Goal: Information Seeking & Learning: Check status

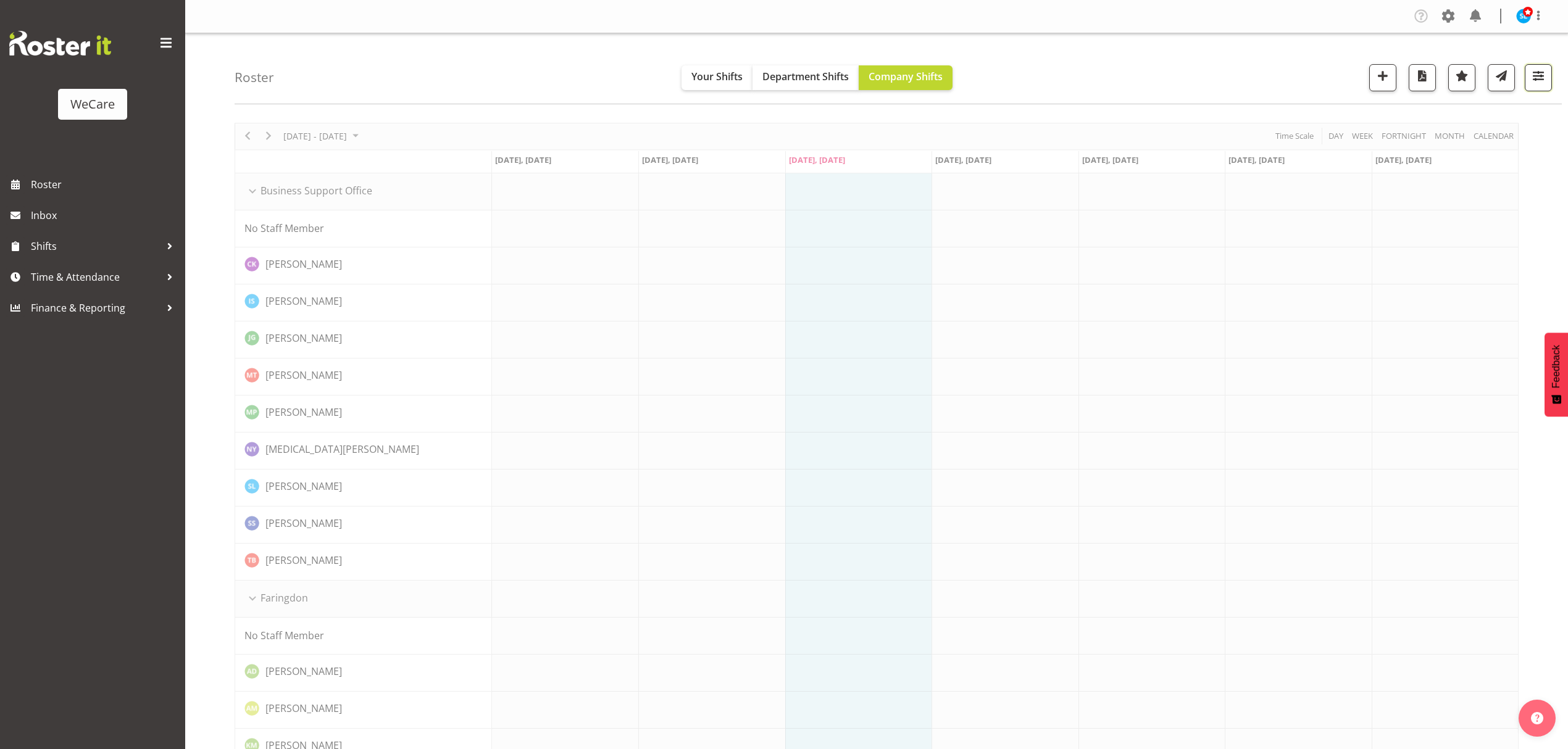
click at [1539, 82] on span "button" at bounding box center [1539, 75] width 16 height 16
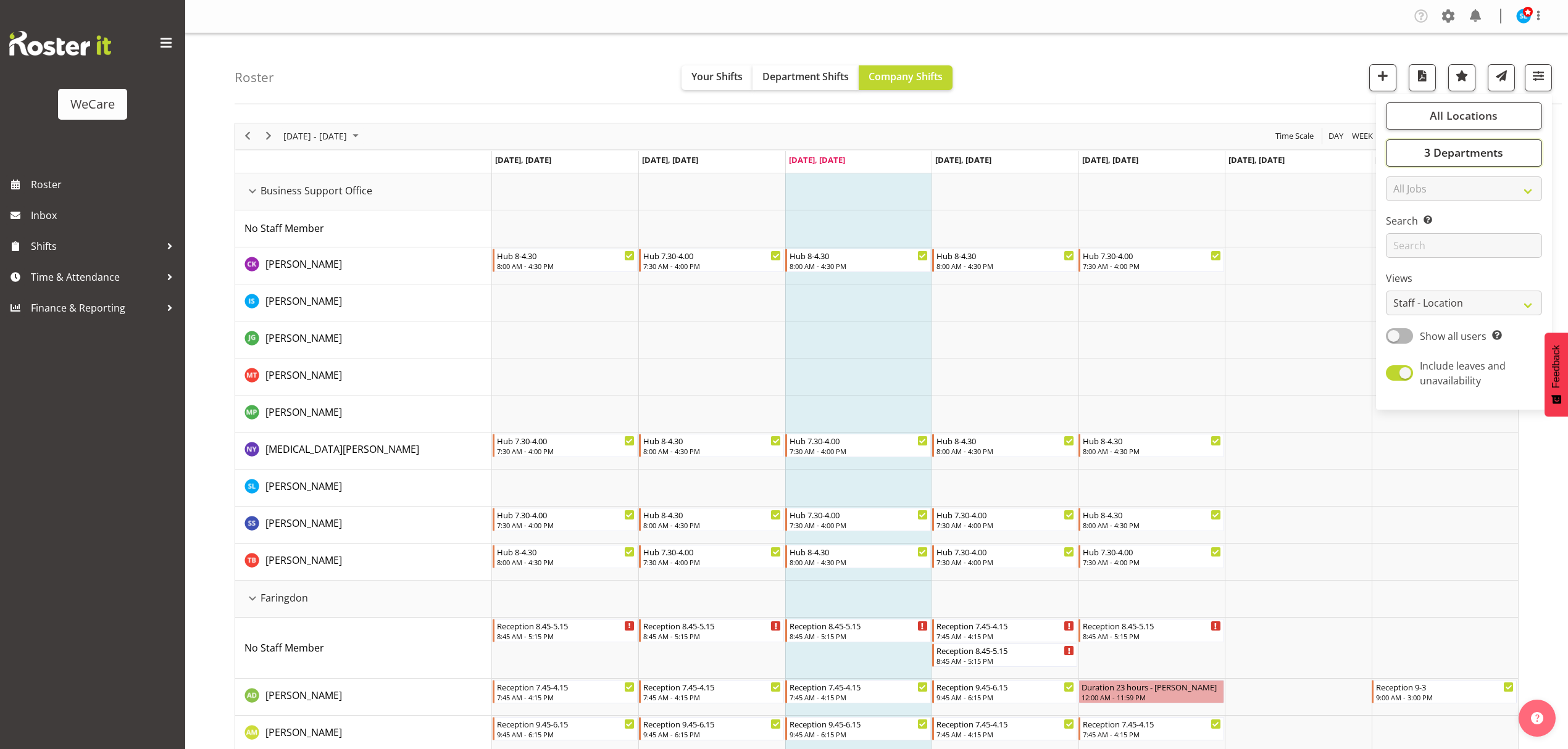
click at [1456, 161] on button "3 Departments" at bounding box center [1464, 154] width 156 height 27
click at [1468, 287] on span "Deselect All" at bounding box center [1482, 287] width 50 height 12
checkbox input "false"
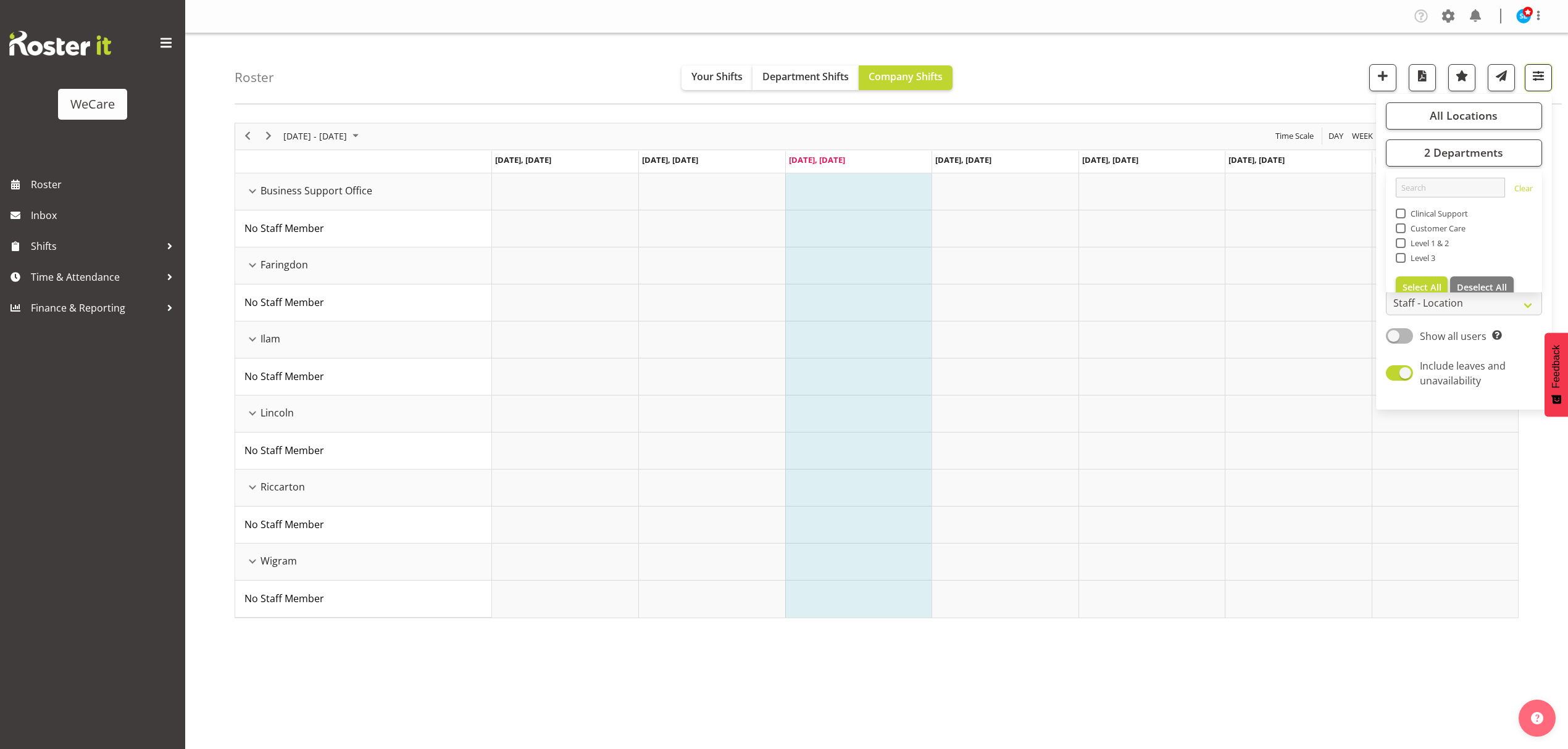
click at [1547, 74] on button "button" at bounding box center [1539, 78] width 27 height 27
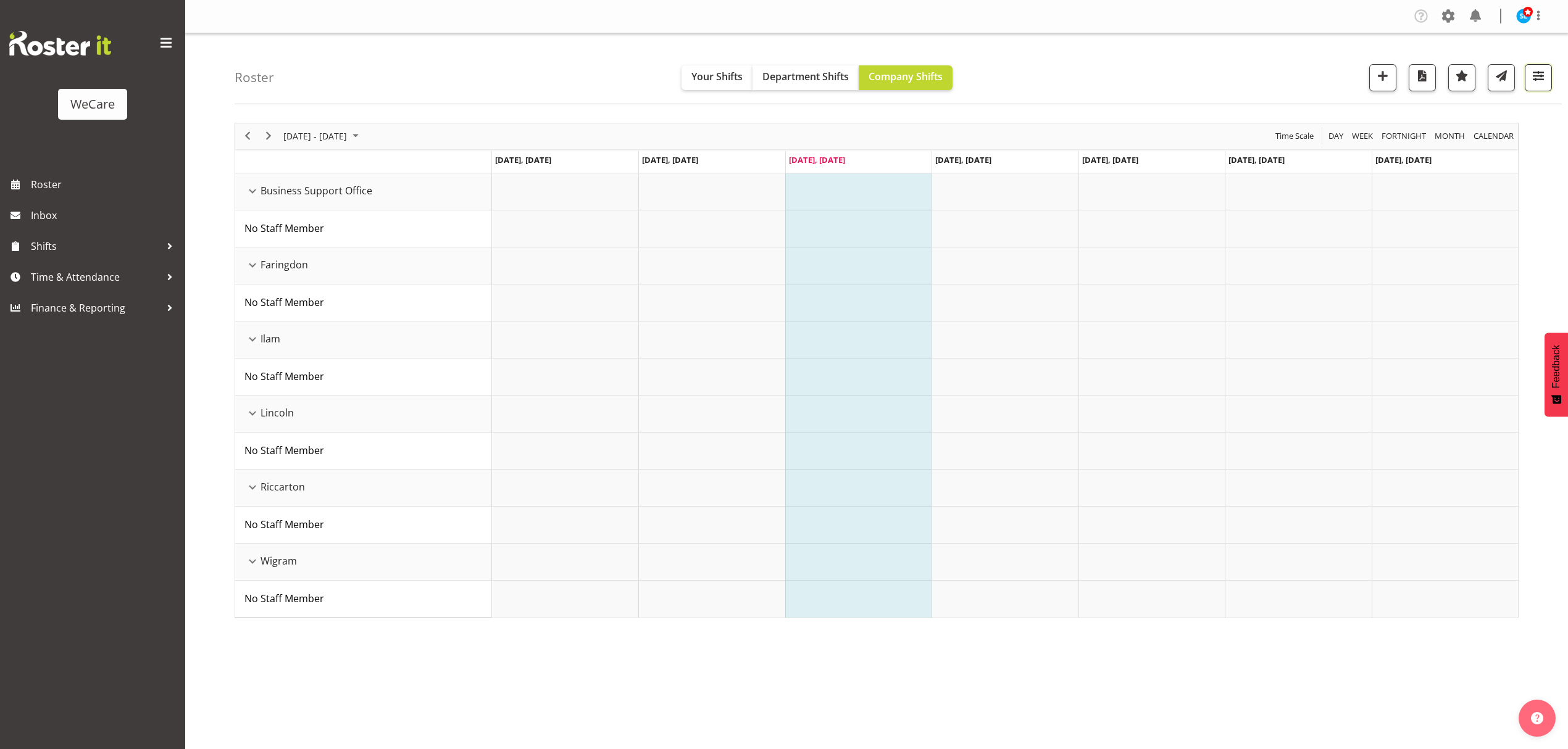
click at [1547, 74] on button "button" at bounding box center [1539, 78] width 27 height 27
click at [1461, 116] on span "All Locations" at bounding box center [1464, 116] width 68 height 15
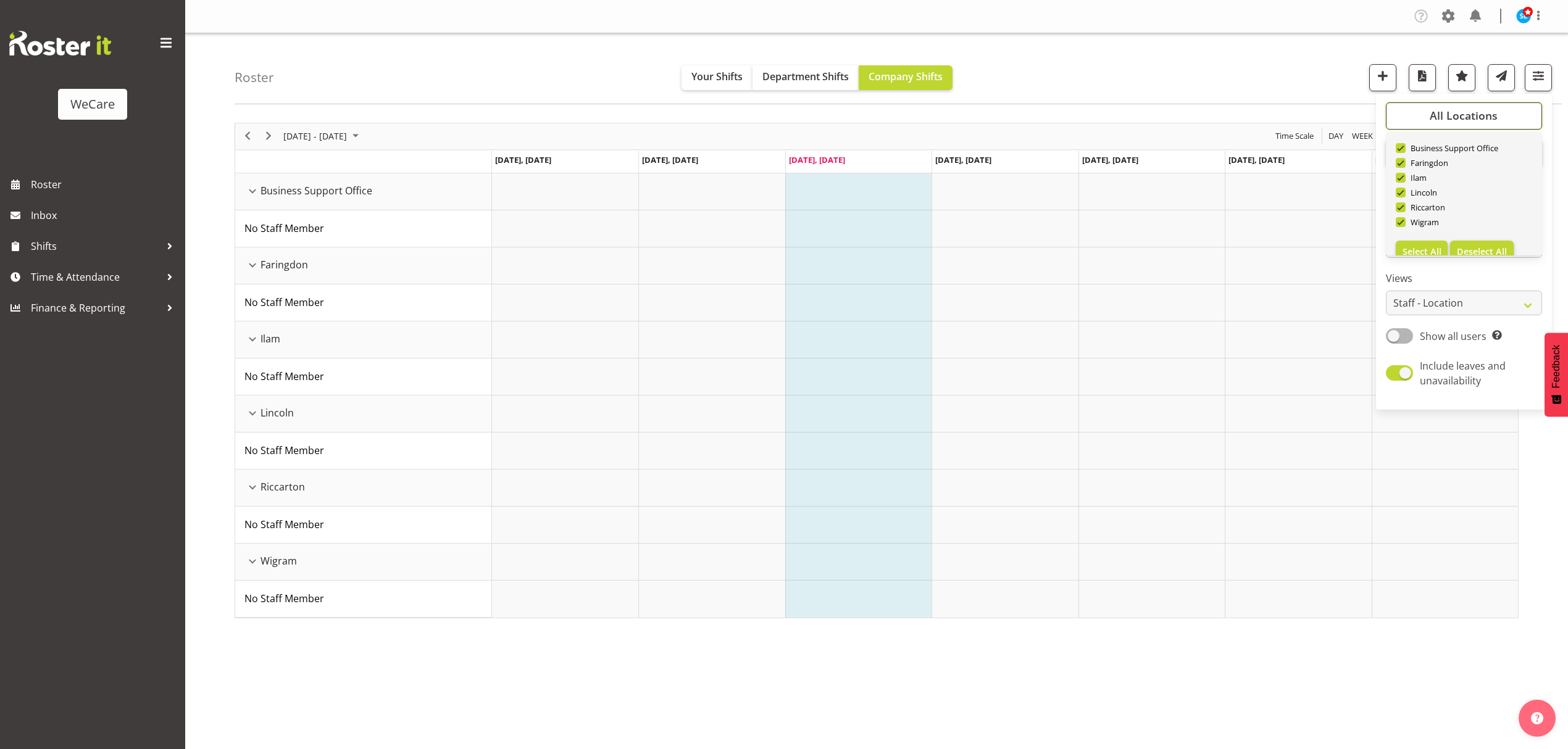
scroll to position [45, 0]
click at [1463, 232] on span "Deselect All" at bounding box center [1482, 235] width 50 height 12
checkbox input "false"
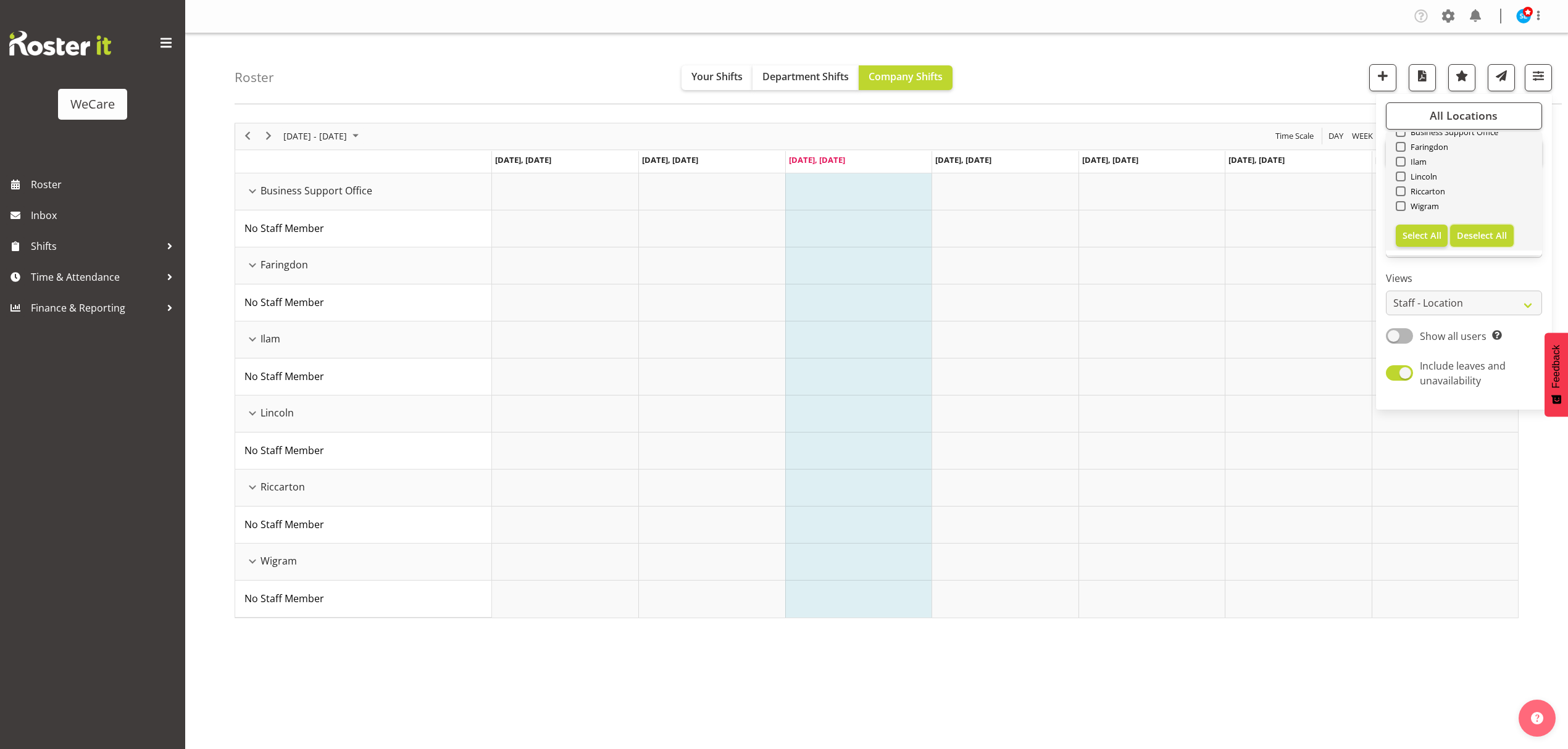
checkbox input "false"
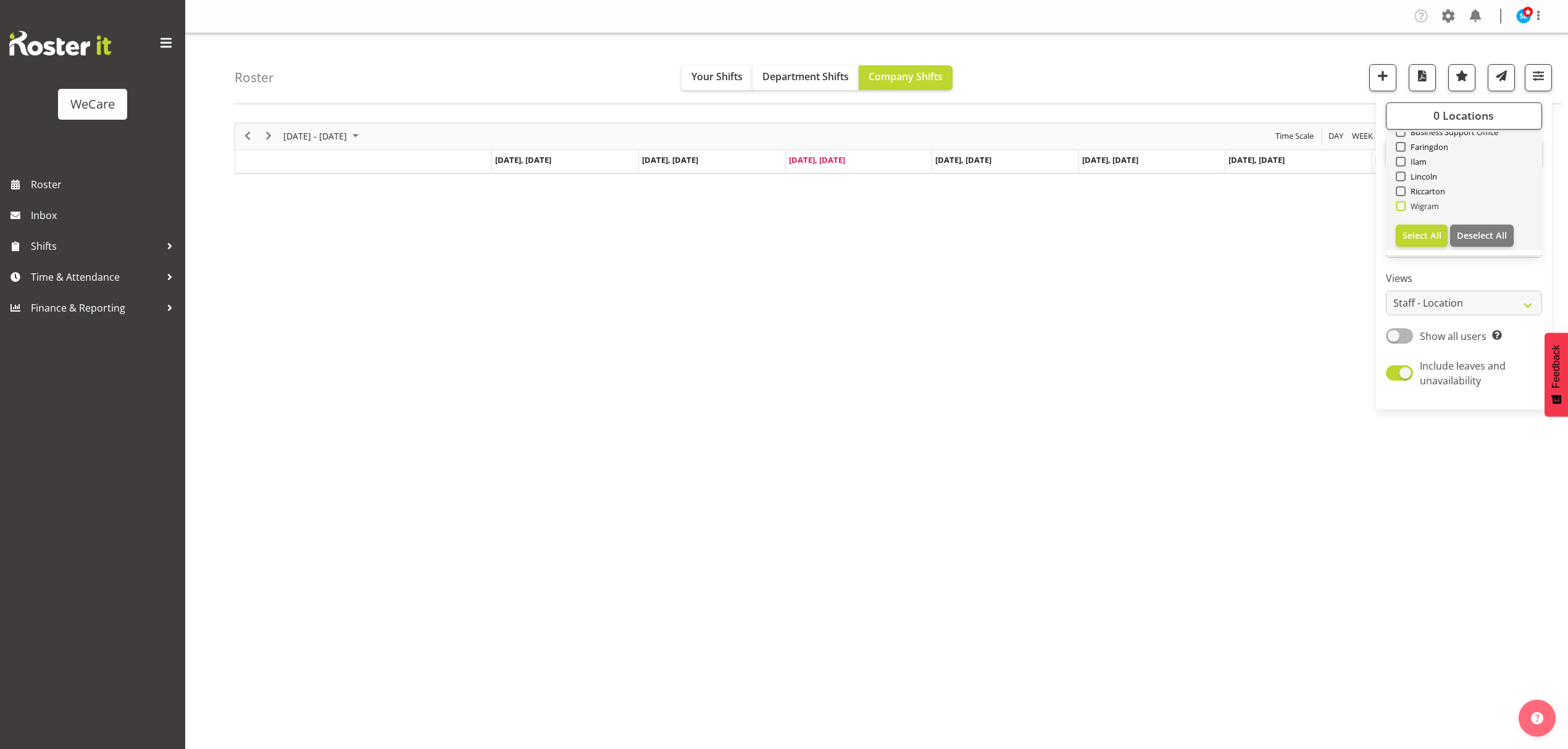
click at [1399, 203] on span at bounding box center [1401, 206] width 10 height 10
click at [1399, 203] on input "Wigram" at bounding box center [1400, 206] width 8 height 8
checkbox input "true"
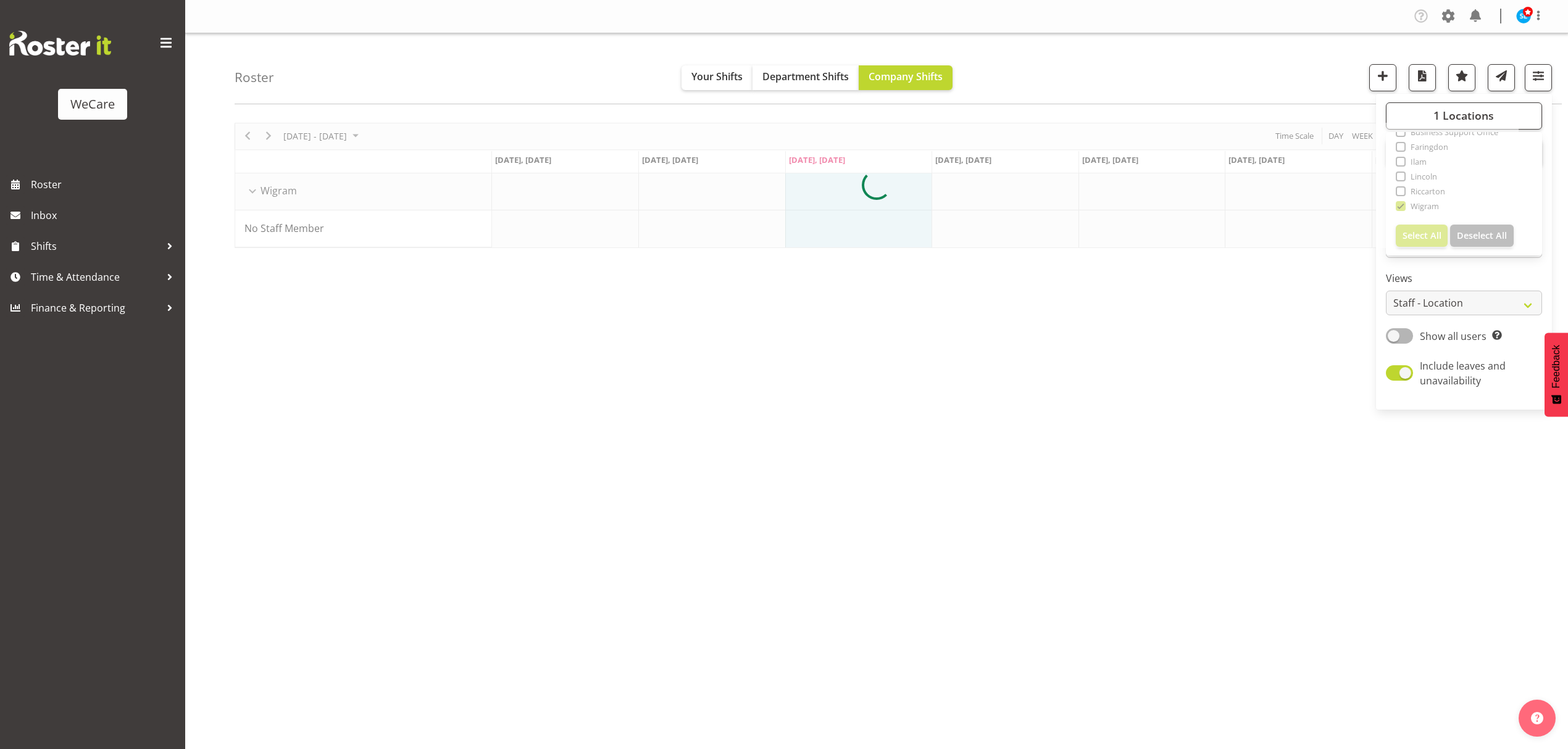
click at [1301, 60] on div "Roster Your Shifts Department Shifts Company Shifts 1 Locations Clear Business …" at bounding box center [898, 69] width 1327 height 71
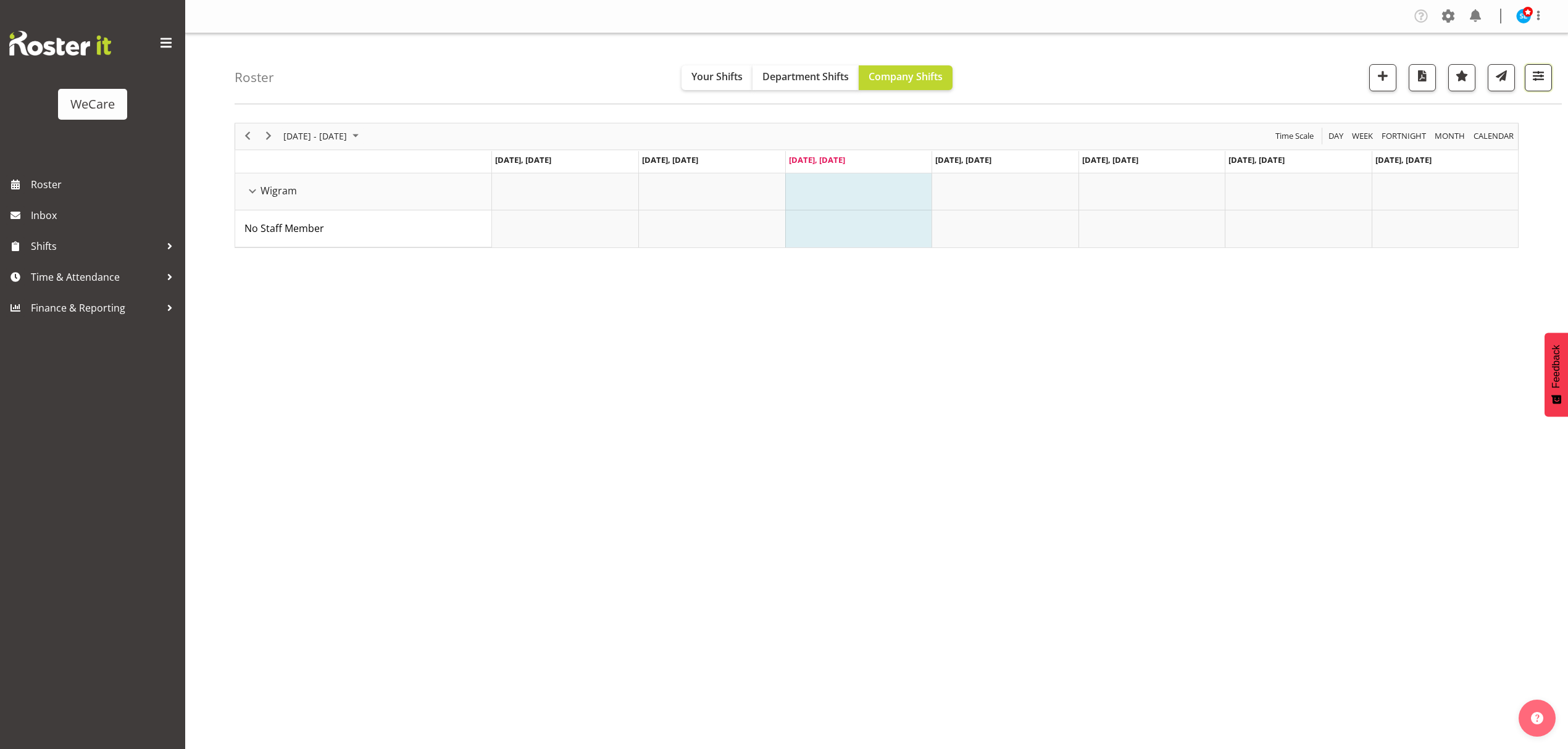
click at [1545, 77] on span "button" at bounding box center [1539, 75] width 16 height 16
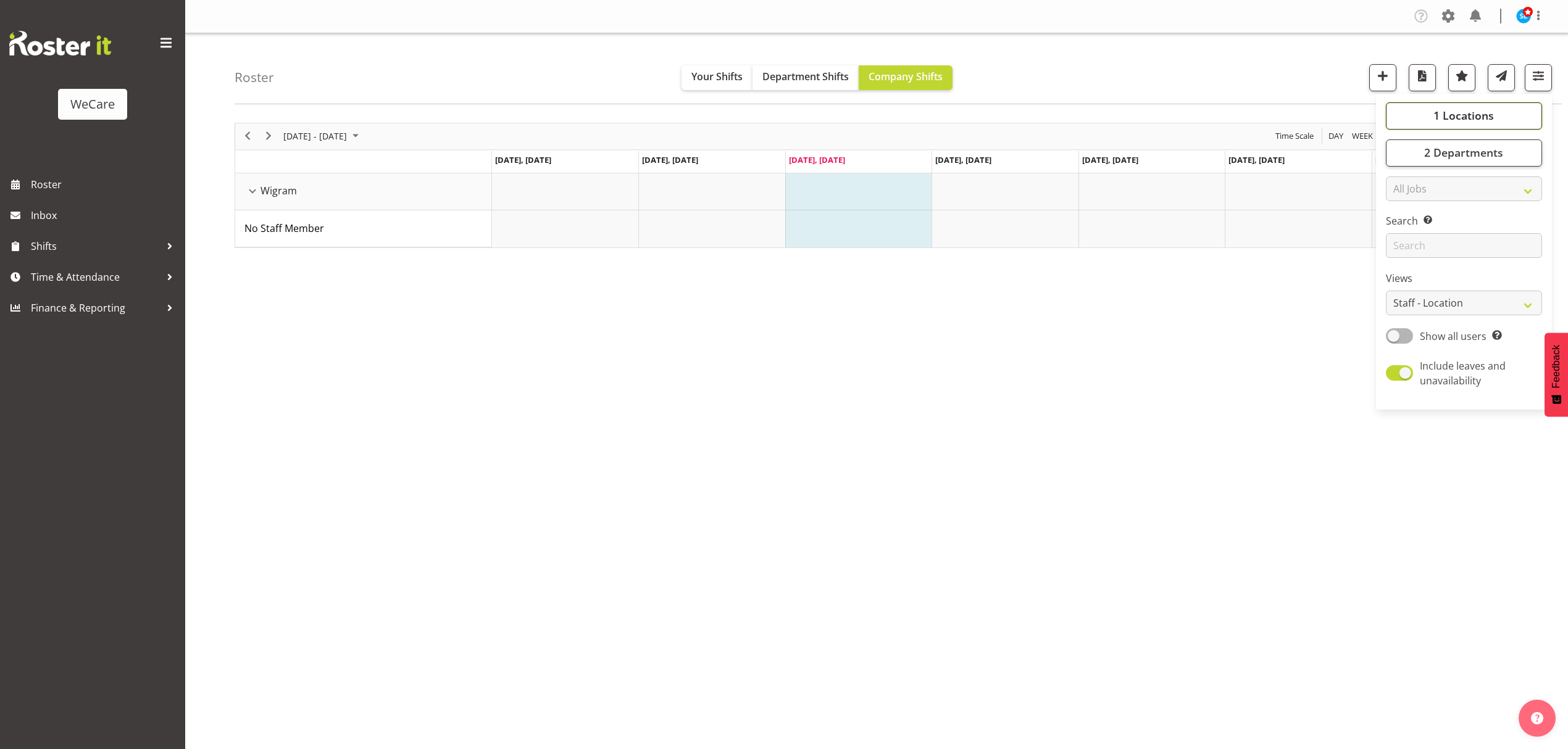
click at [1489, 120] on span "1 Locations" at bounding box center [1464, 116] width 60 height 15
click at [1267, 69] on div "Roster Your Shifts Department Shifts Company Shifts 1 Locations Clear Business …" at bounding box center [898, 69] width 1327 height 71
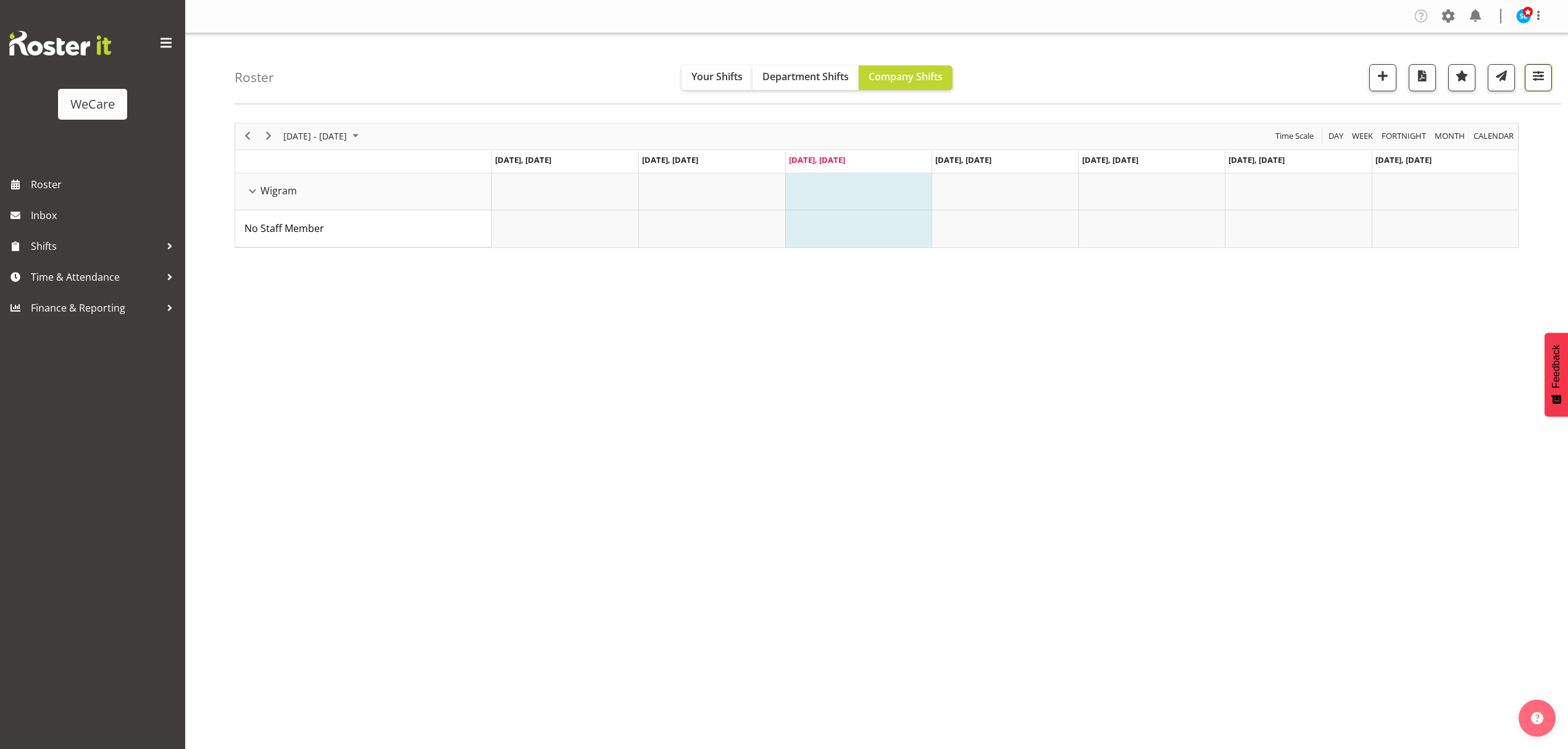
click at [1539, 82] on span "button" at bounding box center [1539, 75] width 16 height 16
click at [1508, 154] on button "2 Departments" at bounding box center [1464, 154] width 156 height 27
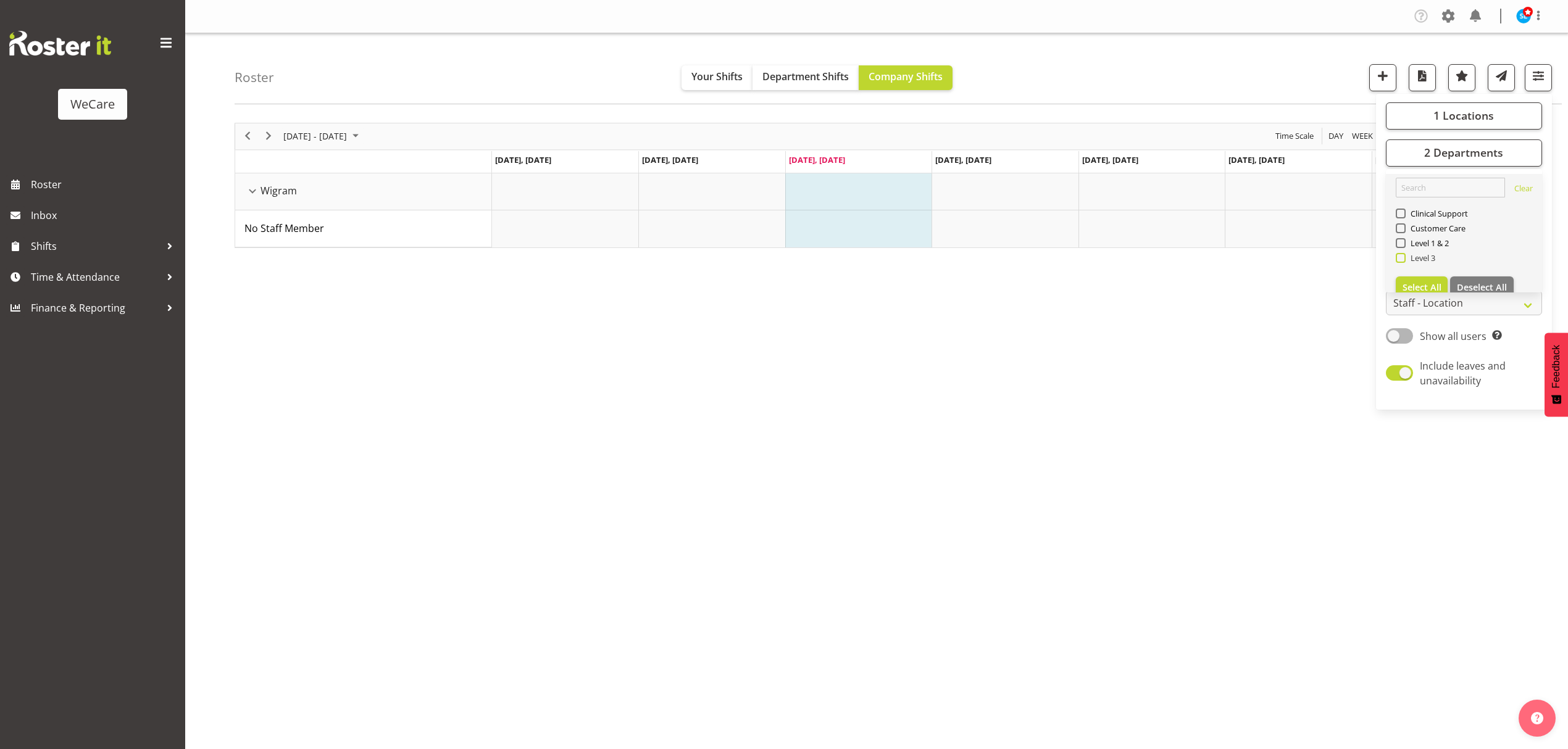
click at [1428, 257] on span "Level 3" at bounding box center [1421, 258] width 30 height 10
click at [1404, 257] on input "Level 3" at bounding box center [1400, 258] width 8 height 8
checkbox input "true"
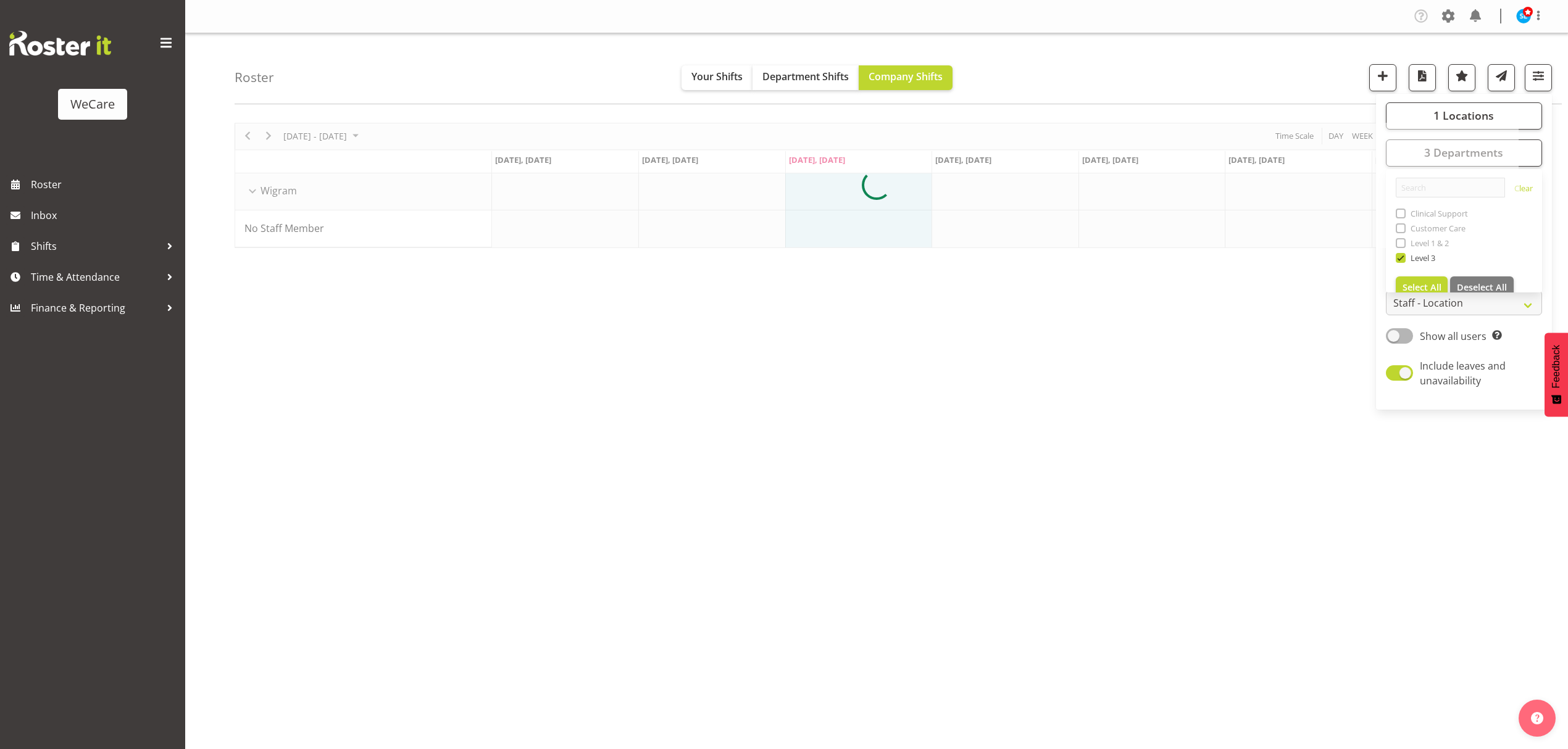
click at [1301, 79] on div "Roster Your Shifts Department Shifts Company Shifts 1 Locations Clear Business …" at bounding box center [898, 69] width 1327 height 71
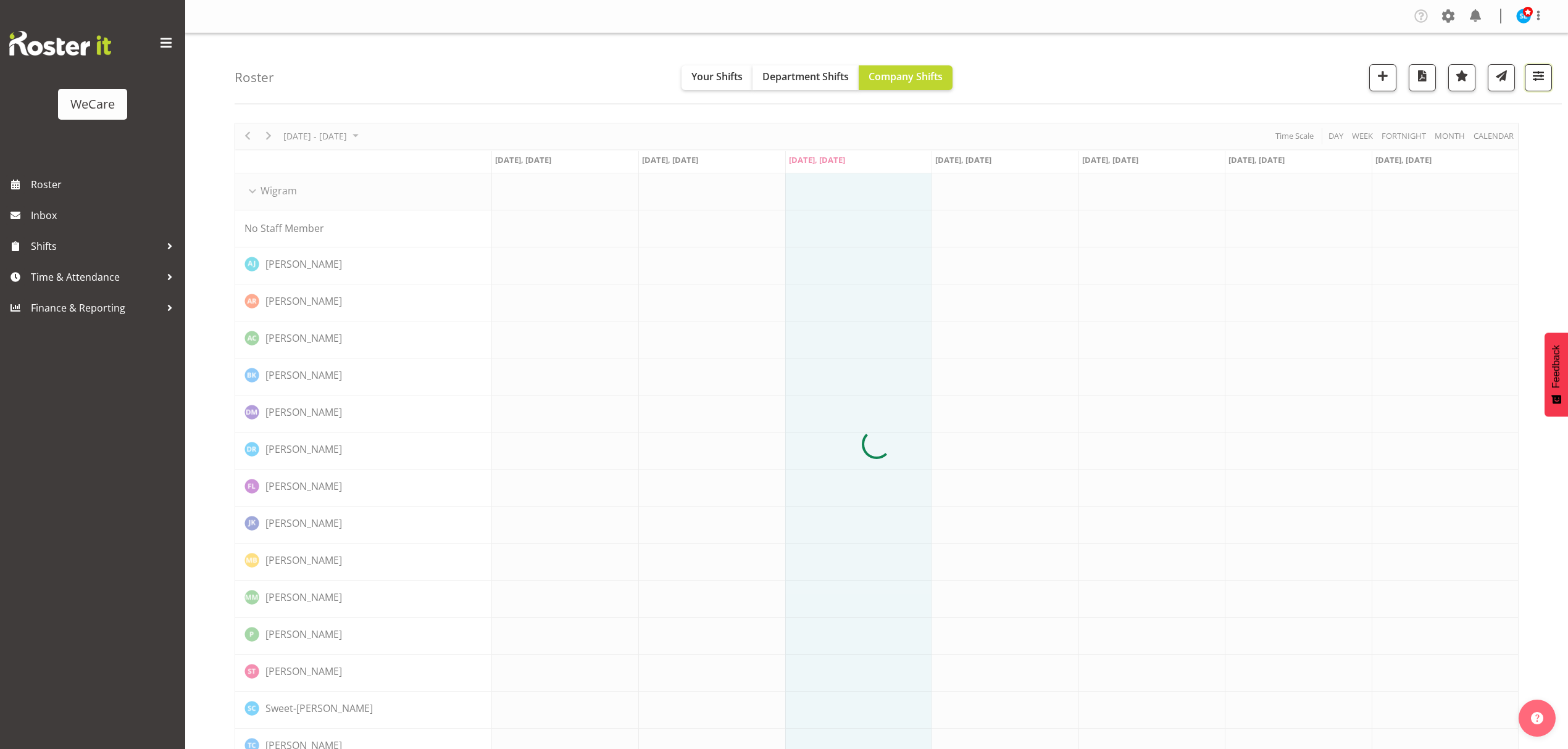
click at [1546, 84] on span "button" at bounding box center [1539, 75] width 16 height 16
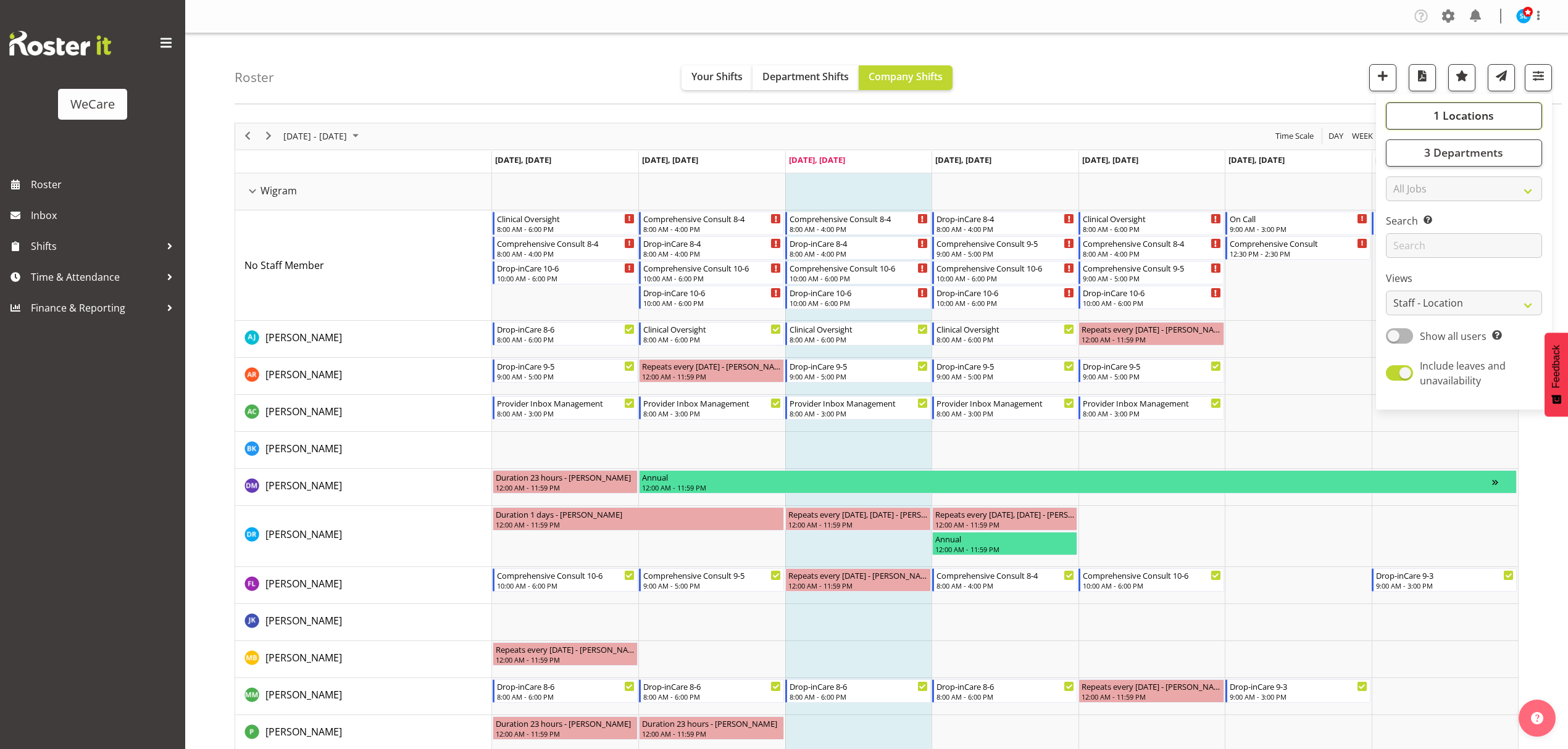
click at [1502, 112] on button "1 Locations" at bounding box center [1464, 116] width 156 height 27
click at [1508, 148] on button "3 Departments" at bounding box center [1464, 154] width 156 height 27
click at [1465, 122] on span "1 Locations" at bounding box center [1464, 116] width 60 height 15
click at [1262, 72] on div "Roster Your Shifts Department Shifts Company Shifts 1 Locations Clear Business …" at bounding box center [898, 69] width 1327 height 71
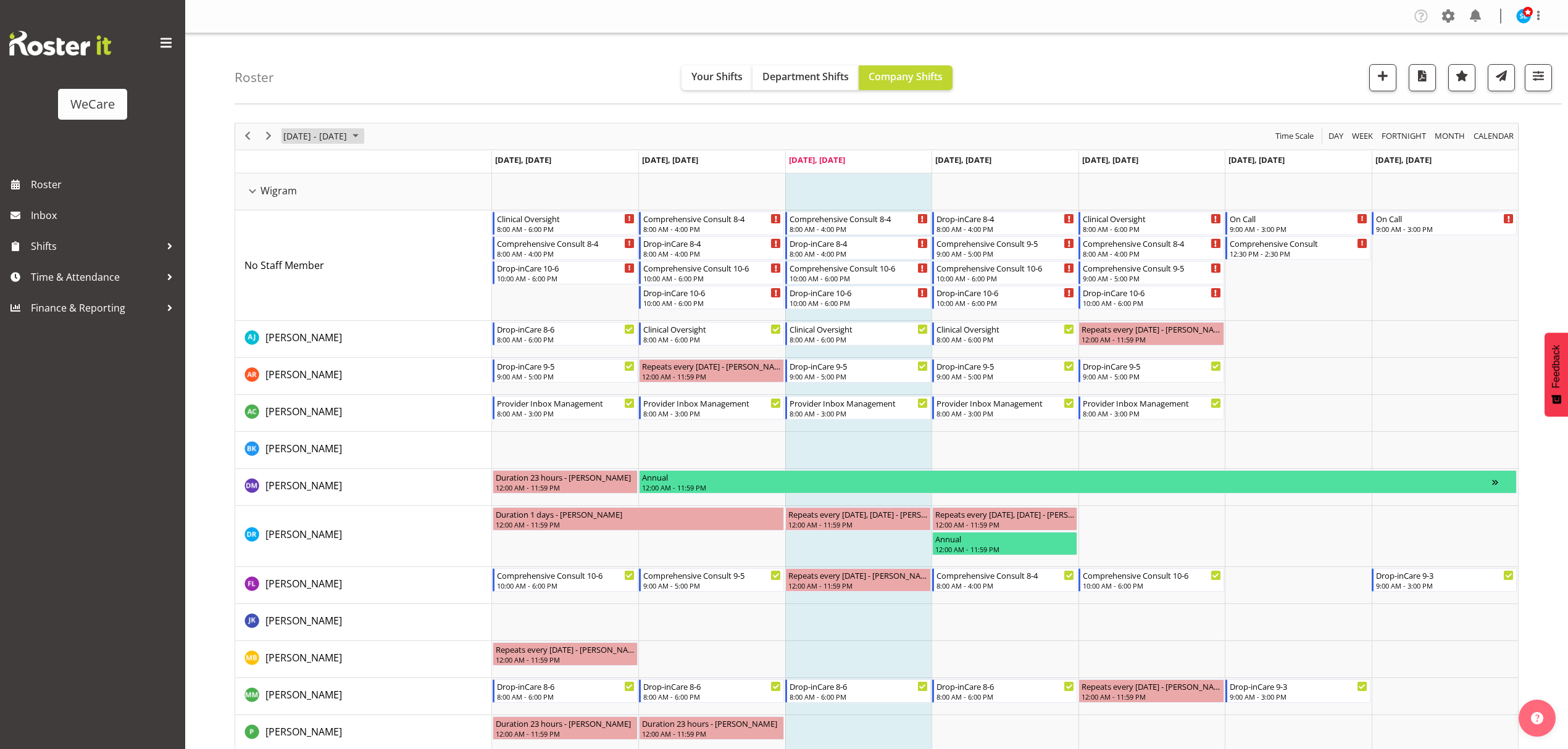
click at [348, 134] on span "[DATE] - [DATE]" at bounding box center [315, 136] width 66 height 16
click at [408, 164] on span "next month" at bounding box center [413, 167] width 22 height 22
click at [297, 232] on span "3" at bounding box center [296, 230] width 19 height 19
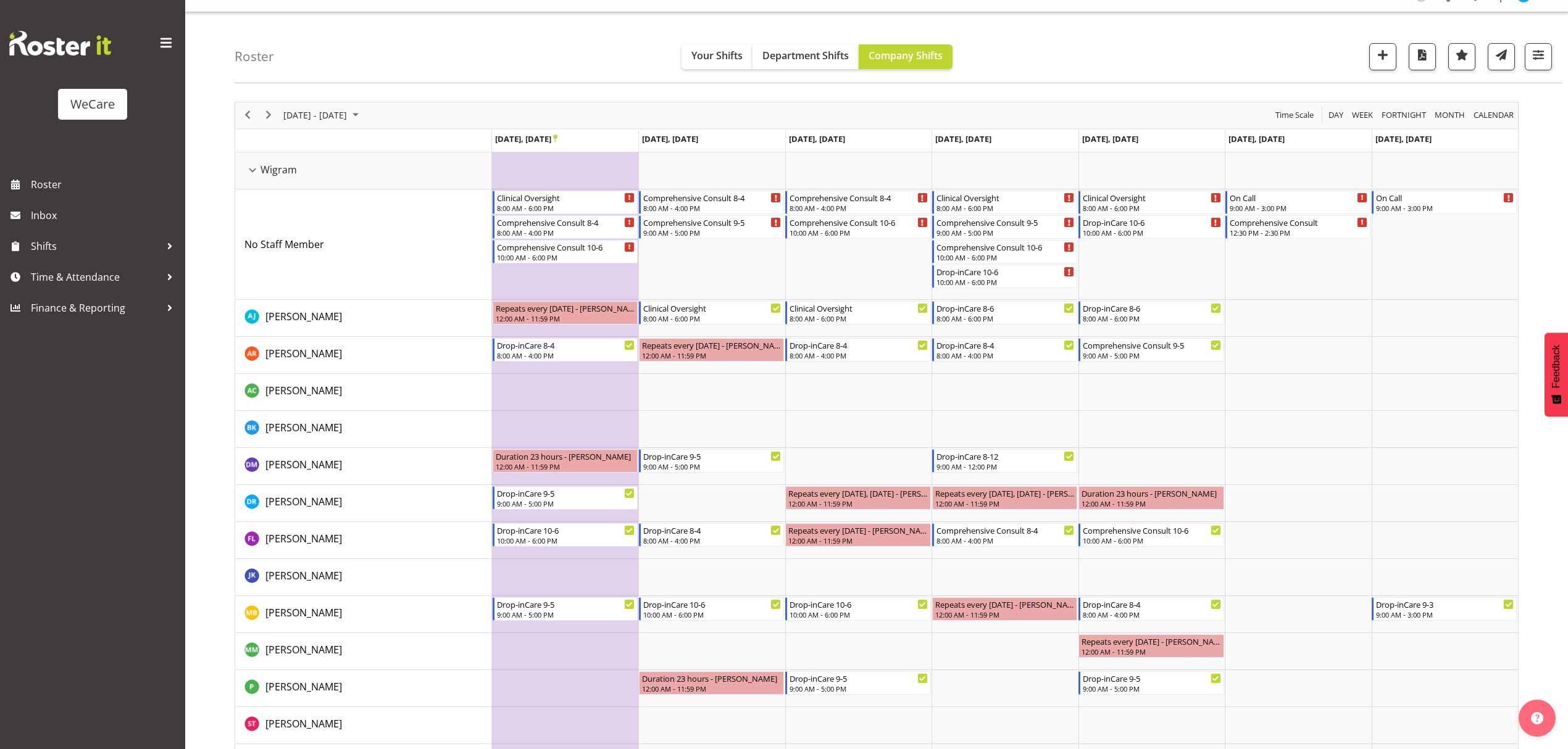
scroll to position [26, 0]
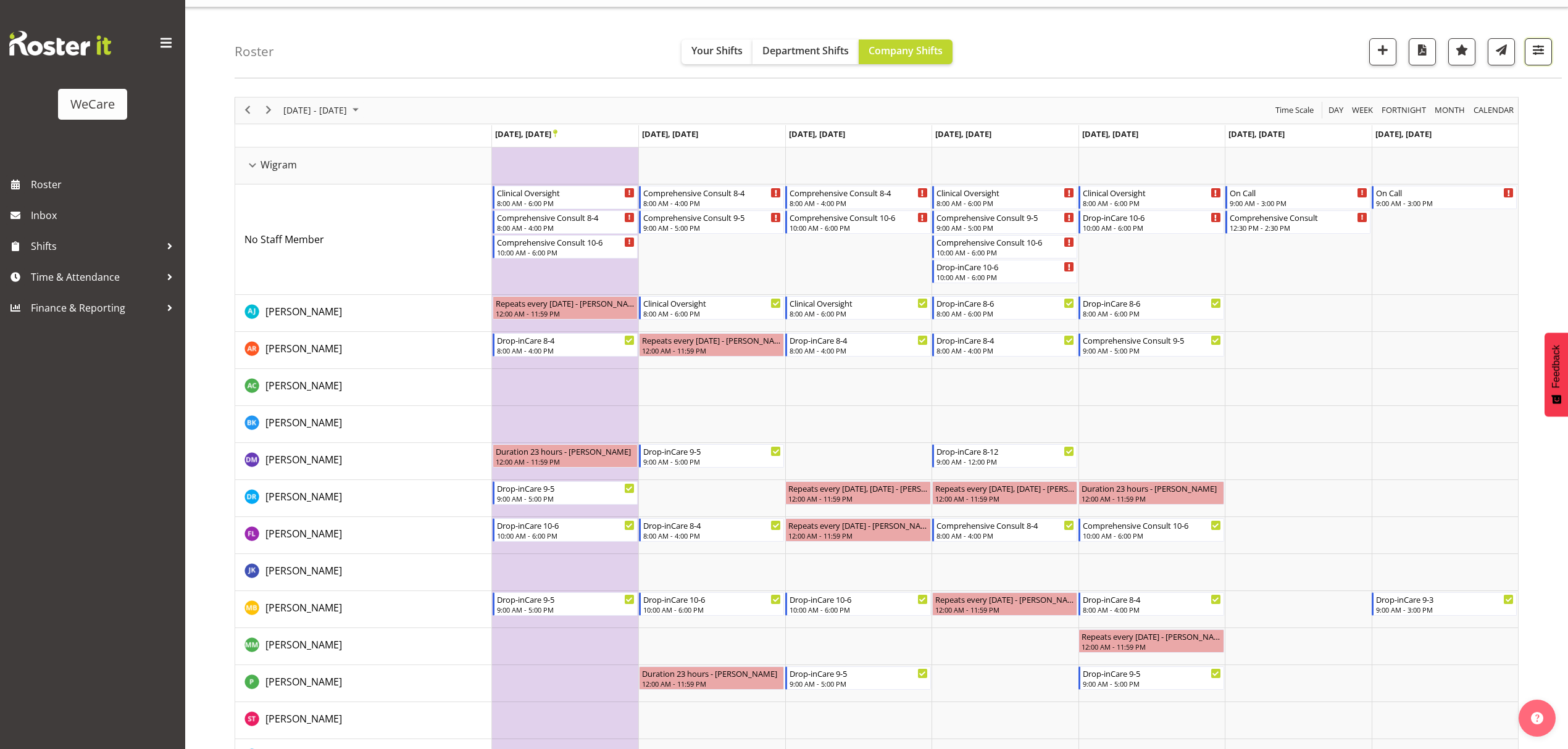
click at [1543, 55] on span "button" at bounding box center [1539, 49] width 16 height 16
click at [1399, 317] on span at bounding box center [1400, 310] width 27 height 16
click at [1394, 314] on input "Show all users Show only rostered employees" at bounding box center [1390, 310] width 8 height 8
checkbox input "true"
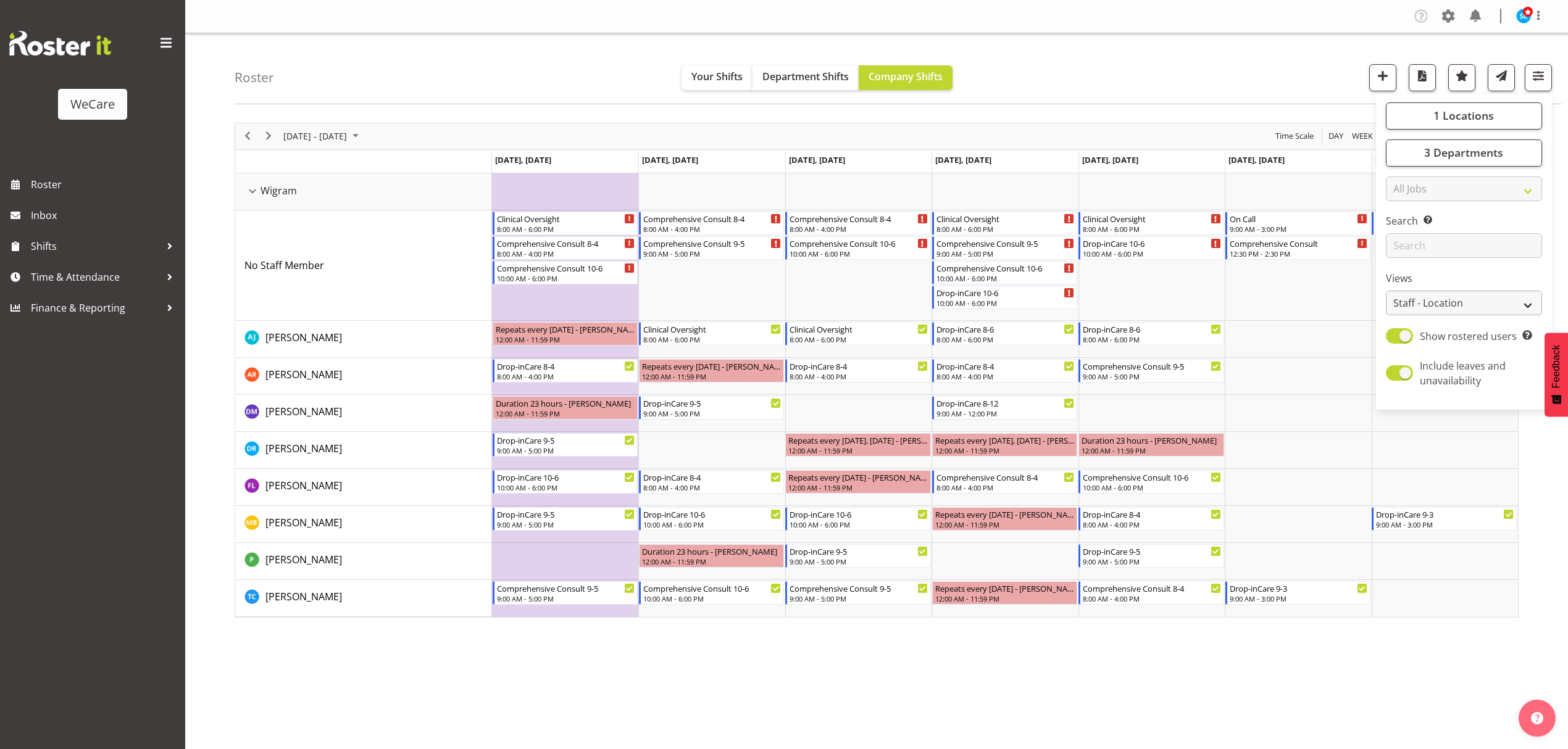
scroll to position [0, 0]
click at [1231, 68] on div "Roster Your Shifts Department Shifts Company Shifts 1 Locations Clear Business …" at bounding box center [898, 69] width 1327 height 71
click at [1543, 77] on span "button" at bounding box center [1539, 75] width 16 height 16
click at [1213, 47] on div "Roster Your Shifts Department Shifts Company Shifts 1 Locations Clear Business …" at bounding box center [898, 69] width 1327 height 71
click at [348, 136] on span "[DATE] - [DATE]" at bounding box center [315, 136] width 66 height 16
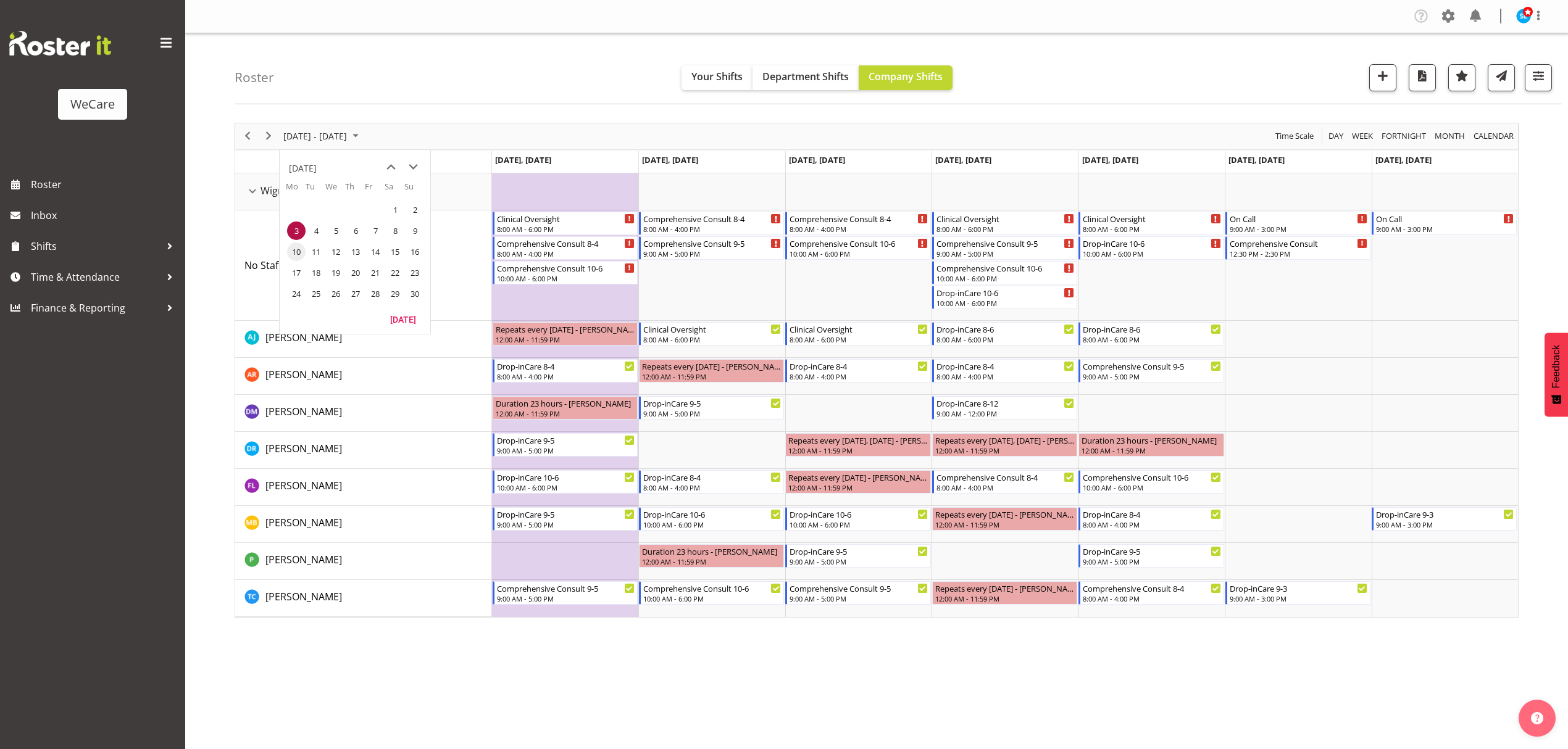
click at [295, 252] on span "10" at bounding box center [296, 251] width 19 height 19
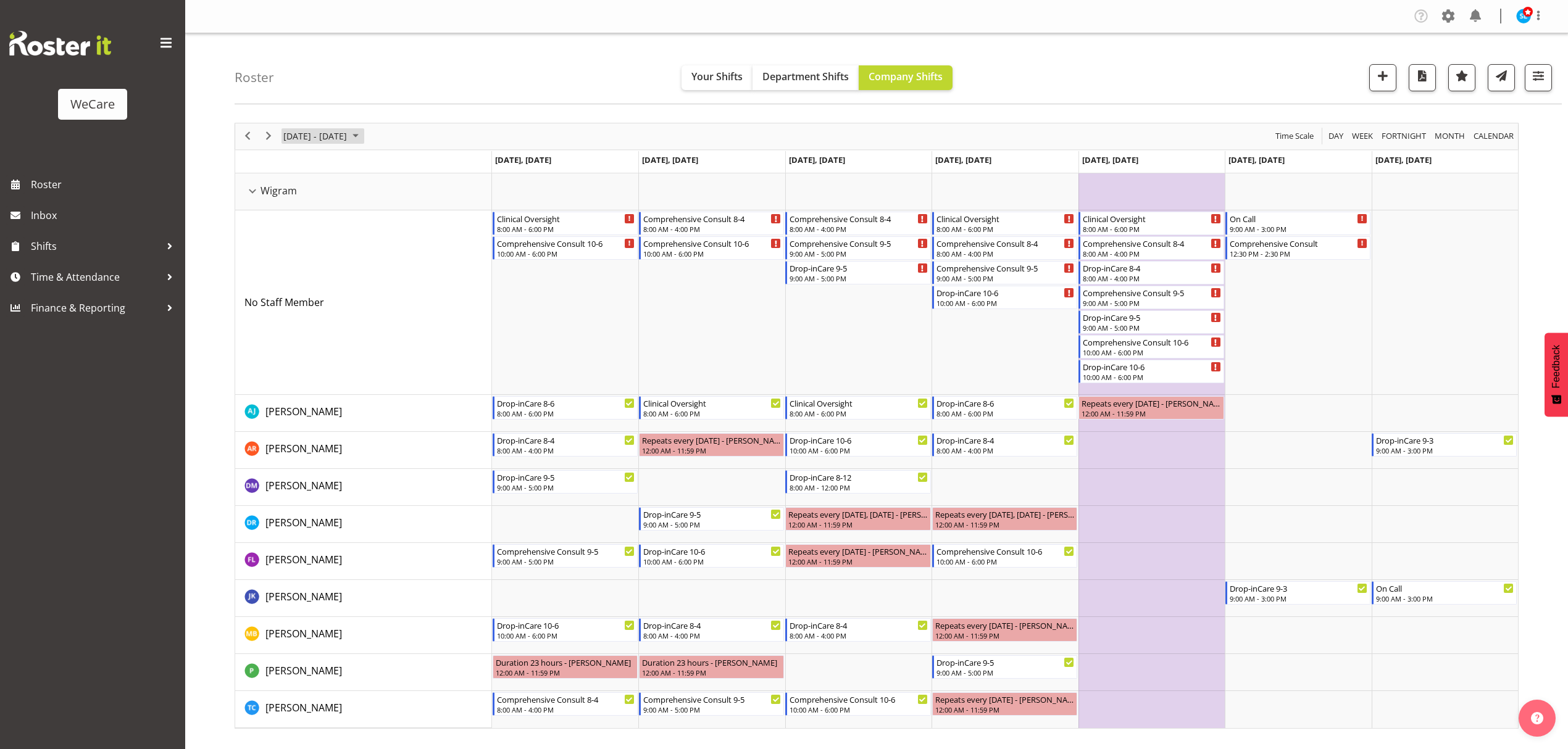
click at [309, 134] on span "[DATE] - [DATE]" at bounding box center [315, 136] width 66 height 16
click at [298, 272] on span "17" at bounding box center [296, 273] width 19 height 19
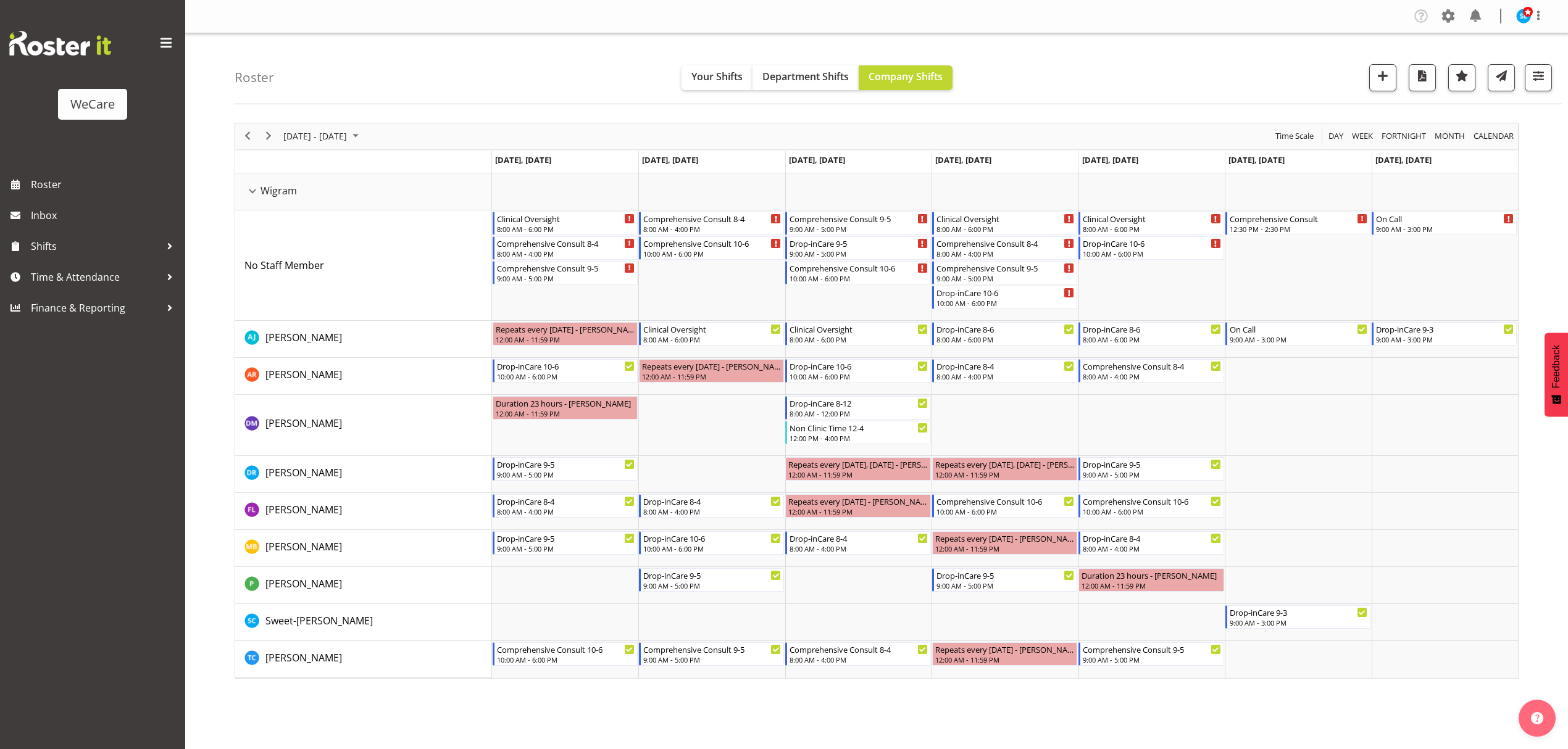
click at [335, 153] on td "Timeline Week of November 17, 2025" at bounding box center [363, 162] width 257 height 22
click at [332, 136] on span "[DATE] - [DATE]" at bounding box center [315, 136] width 66 height 16
click at [296, 293] on span "24" at bounding box center [296, 293] width 19 height 19
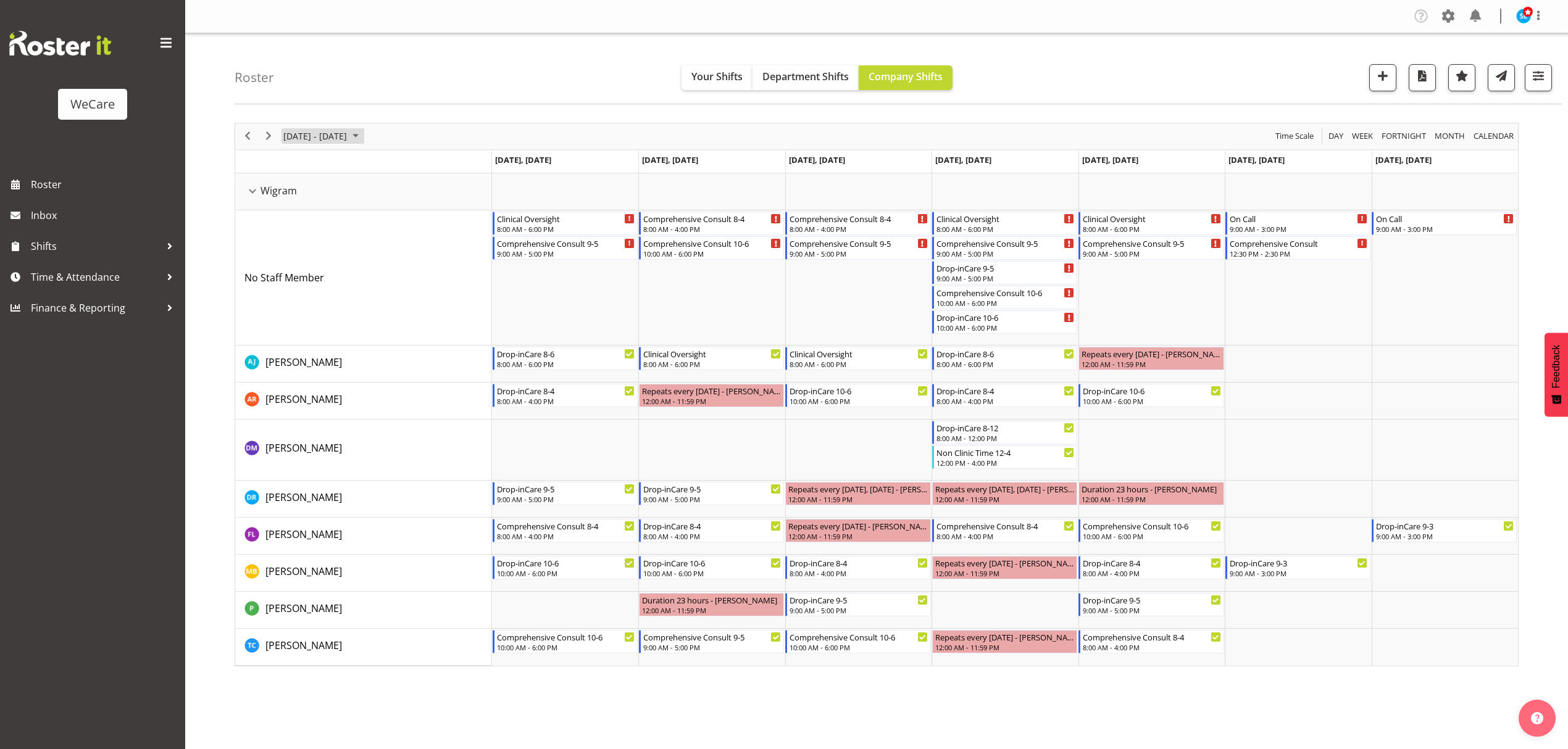
click at [348, 134] on span "[DATE] - [DATE]" at bounding box center [315, 136] width 66 height 16
click at [413, 173] on span "next month" at bounding box center [413, 167] width 22 height 22
click at [393, 169] on span "previous month" at bounding box center [391, 167] width 22 height 22
click at [370, 96] on div "Roster Your Shifts Department Shifts Company Shifts 1 Locations Clear Business …" at bounding box center [898, 69] width 1327 height 71
click at [337, 136] on span "[DATE] - [DATE]" at bounding box center [315, 136] width 66 height 16
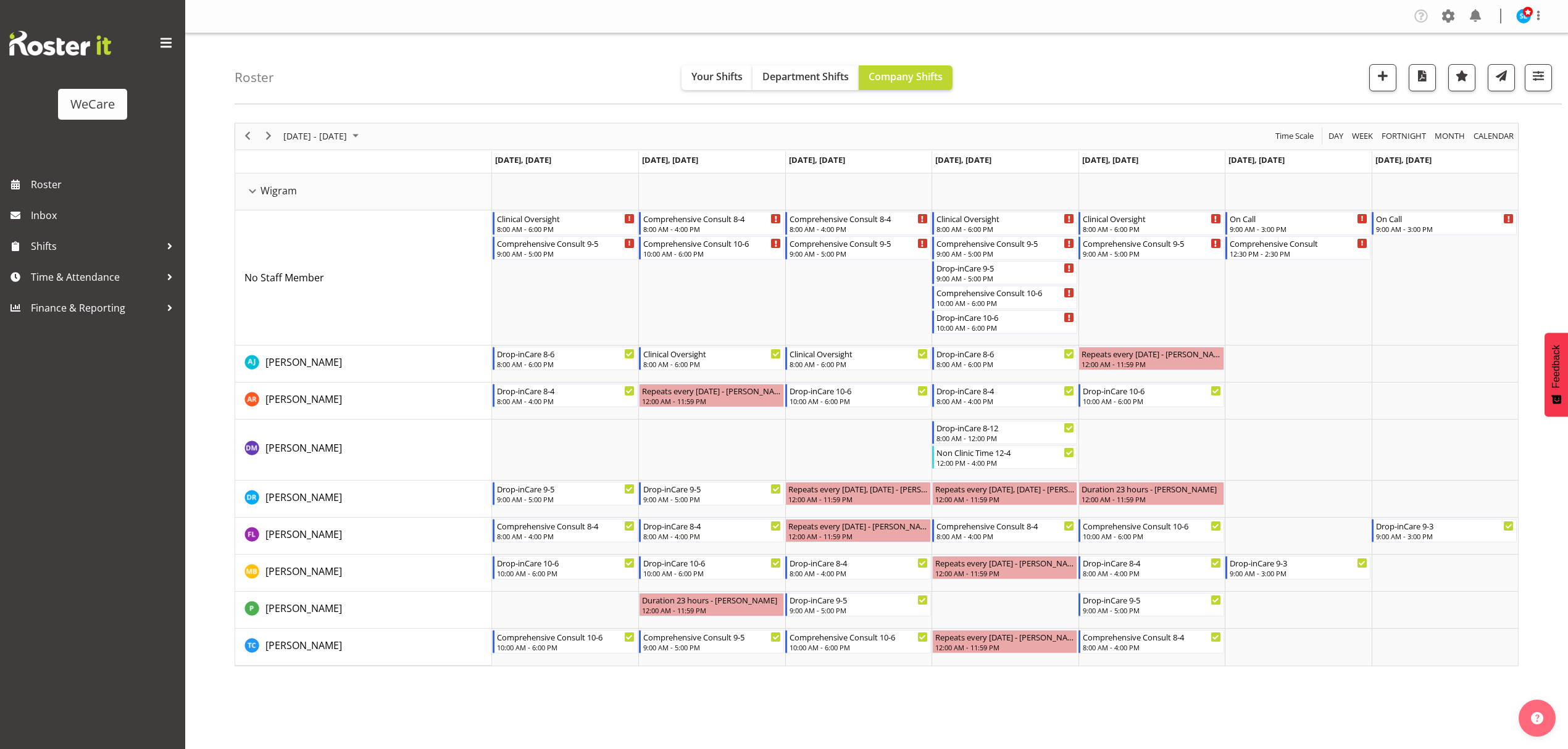
click at [475, 62] on div "Roster Your Shifts Department Shifts Company Shifts 1 Locations Clear Business …" at bounding box center [898, 69] width 1327 height 71
click at [1546, 84] on span "button" at bounding box center [1539, 75] width 16 height 16
click at [1421, 156] on button "3 Departments" at bounding box center [1464, 154] width 156 height 27
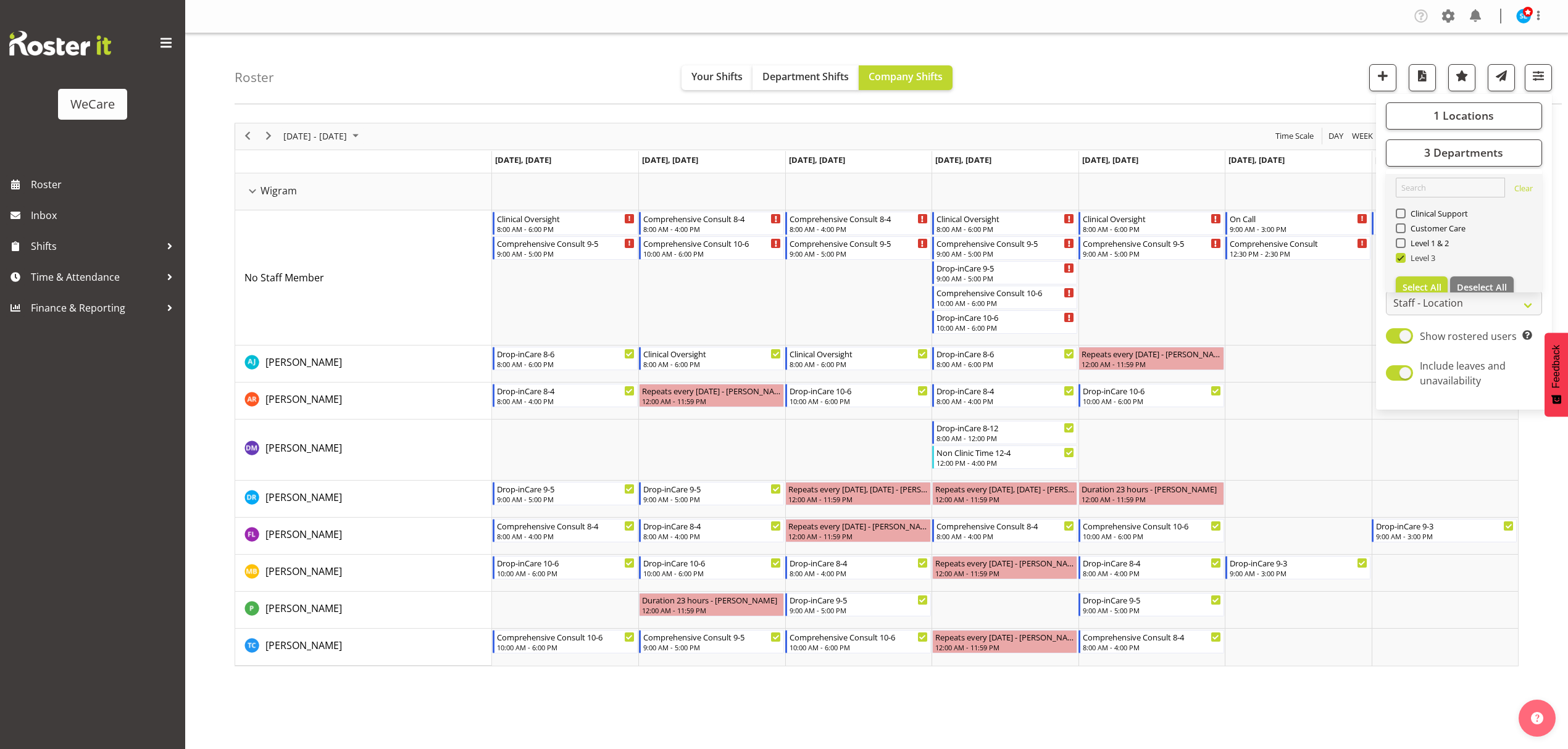
click at [1408, 255] on span "Level 3" at bounding box center [1421, 258] width 30 height 10
click at [1404, 255] on input "Level 3" at bounding box center [1400, 258] width 8 height 8
checkbox input "false"
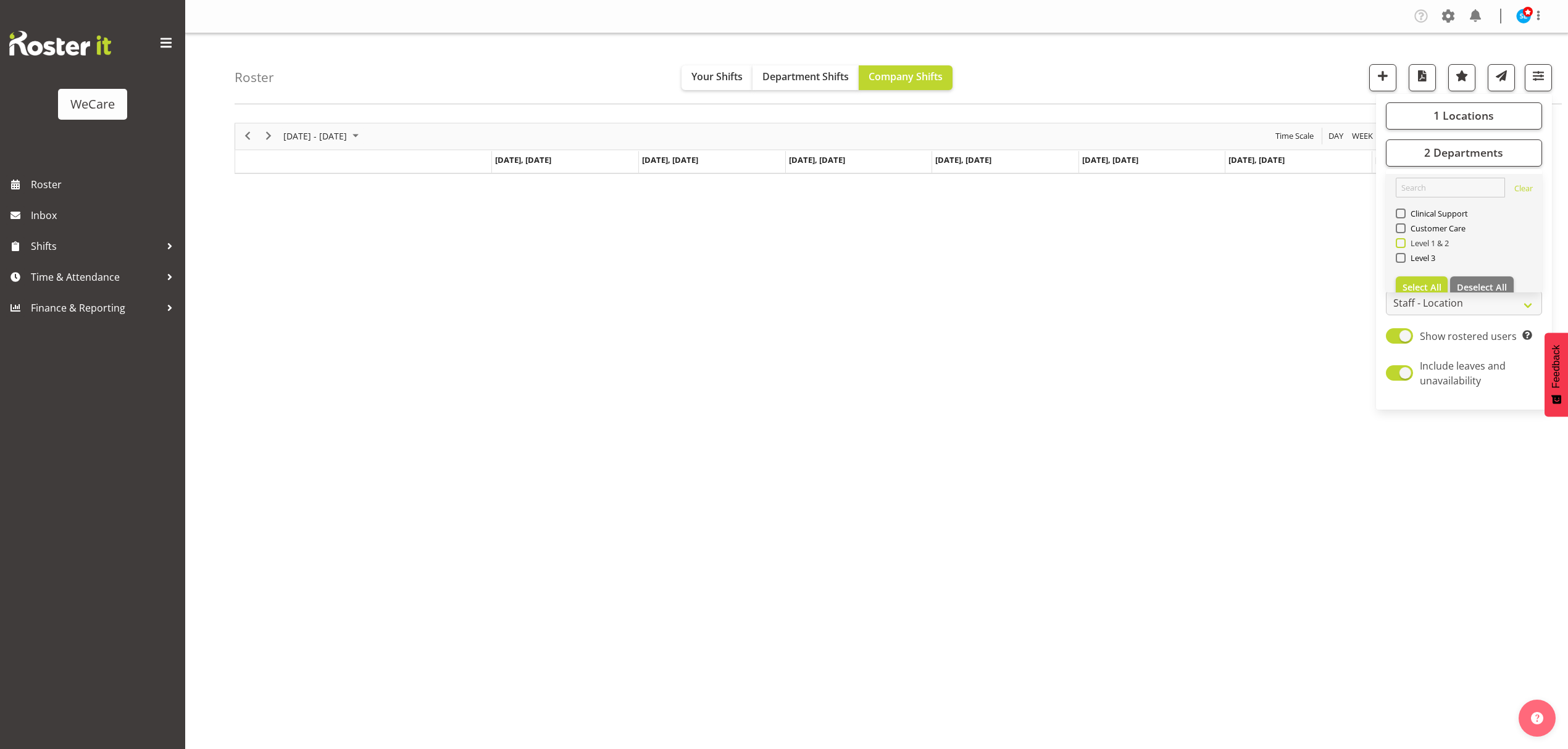
click at [1416, 241] on span "Level 1 & 2" at bounding box center [1428, 243] width 44 height 10
click at [1404, 241] on input "Level 1 & 2" at bounding box center [1400, 243] width 8 height 8
checkbox input "true"
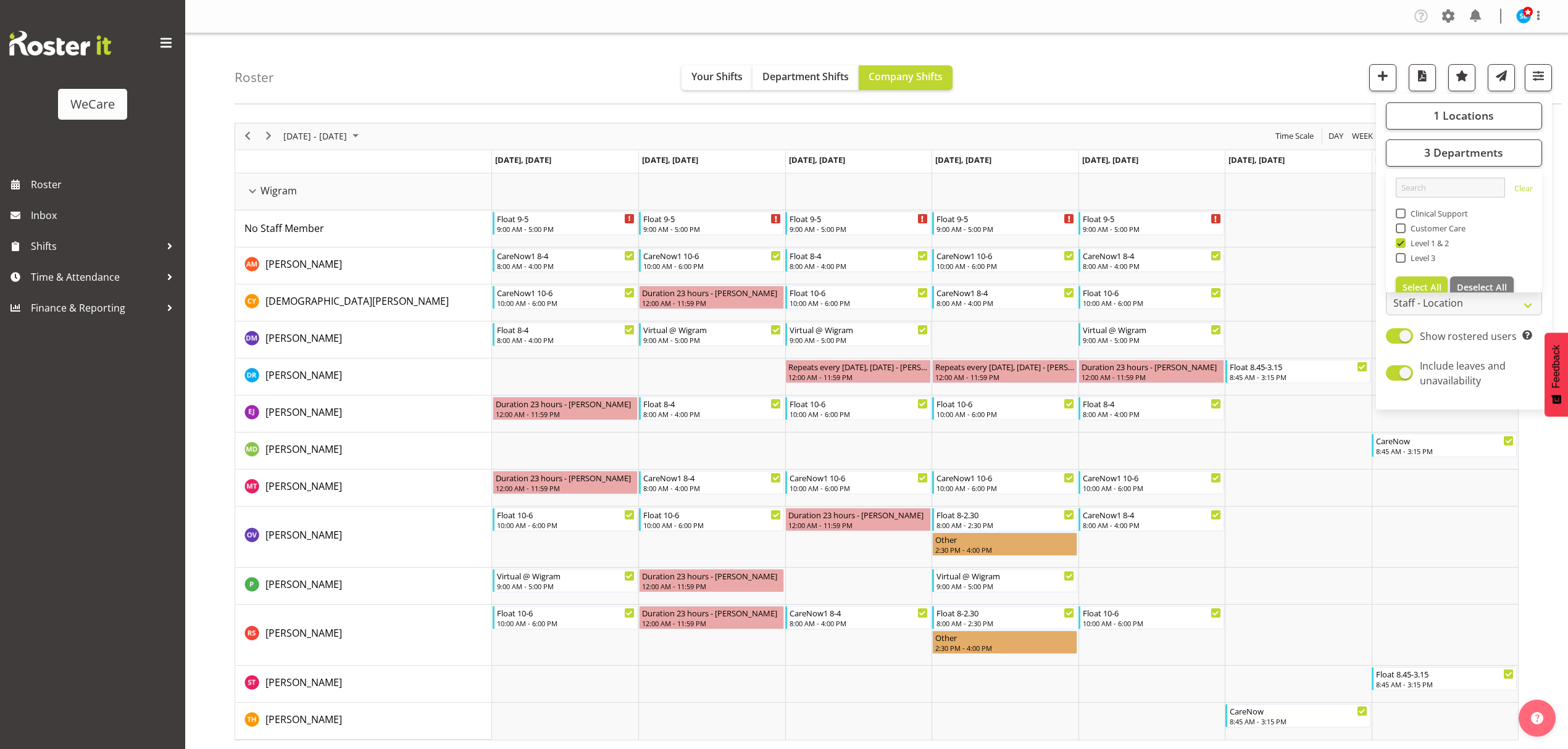
click at [640, 52] on div "Roster Your Shifts Department Shifts Company Shifts 1 Locations Clear Business …" at bounding box center [898, 69] width 1327 height 71
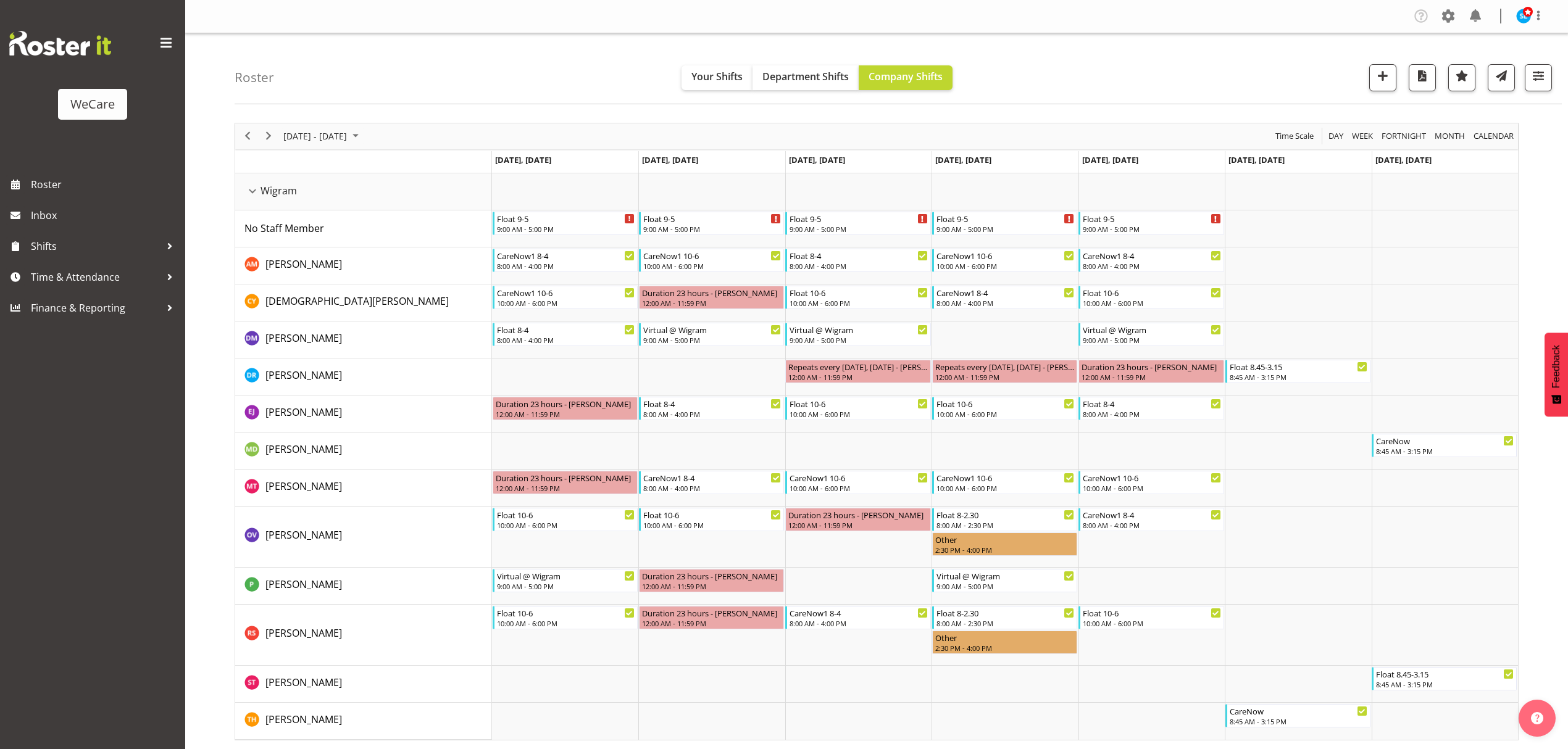
scroll to position [1, 0]
click at [348, 136] on span "[DATE] - [DATE]" at bounding box center [315, 135] width 66 height 16
click at [294, 271] on span "17" at bounding box center [296, 272] width 19 height 19
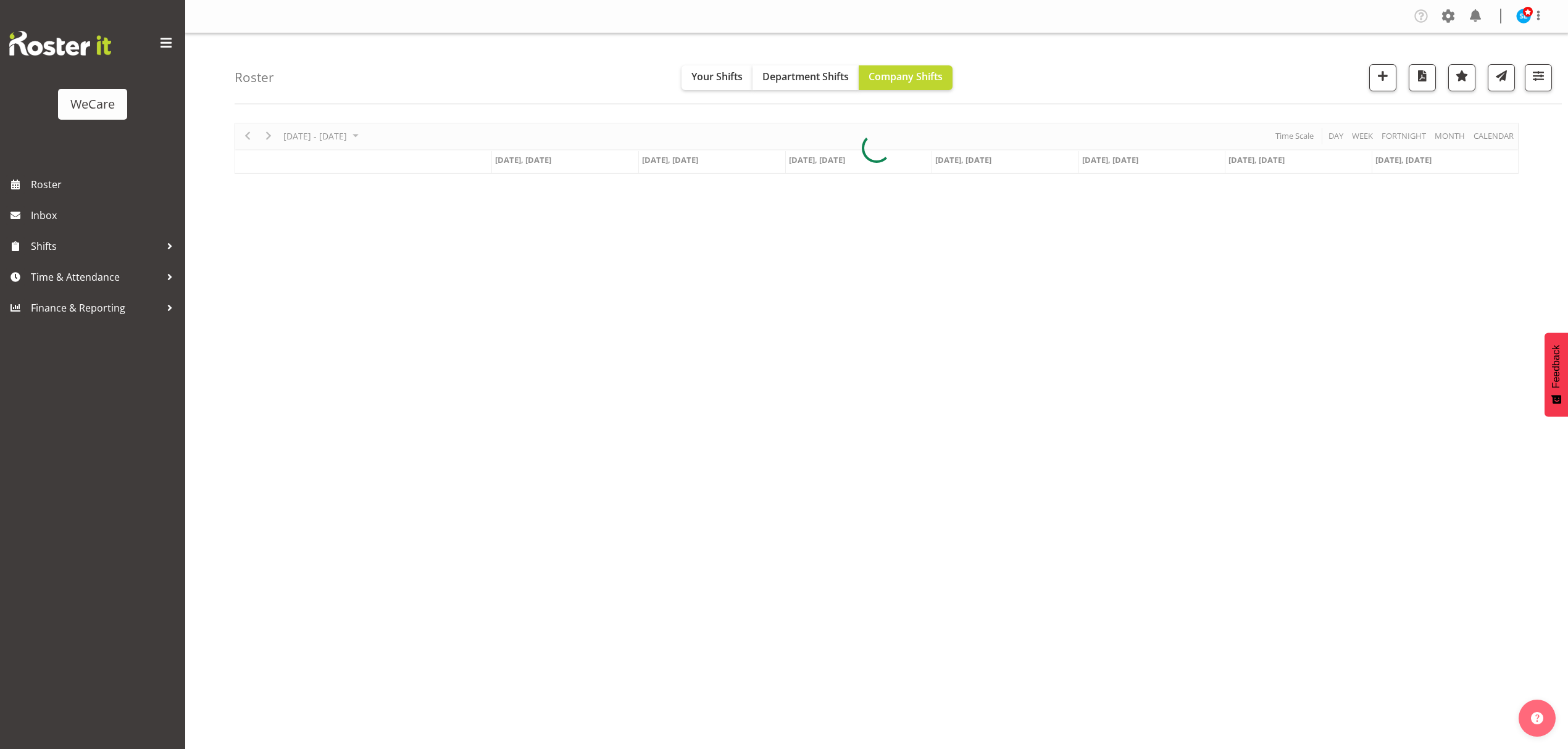
scroll to position [0, 0]
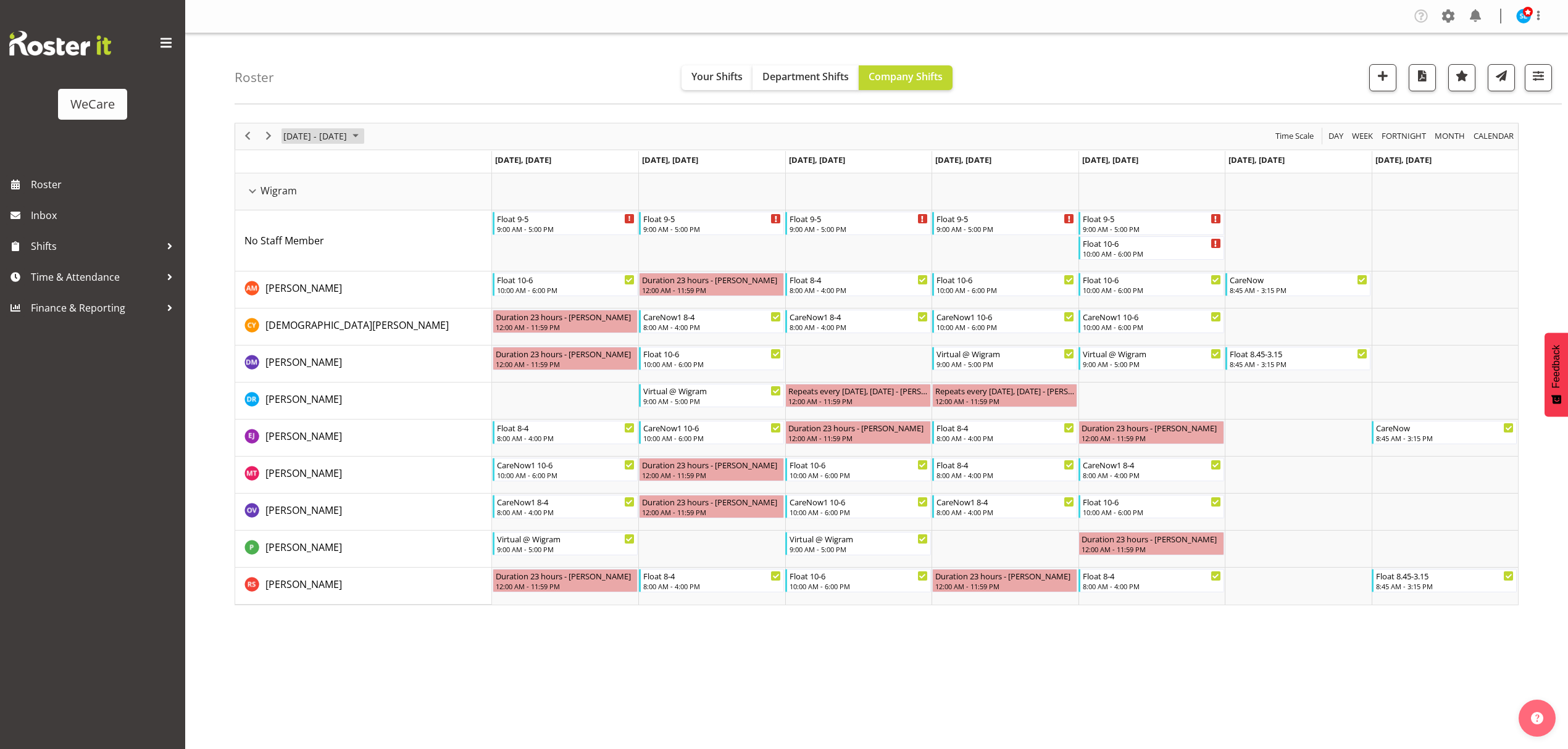
click at [337, 132] on span "[DATE] - [DATE]" at bounding box center [315, 136] width 66 height 16
click at [290, 255] on span "10" at bounding box center [296, 251] width 19 height 19
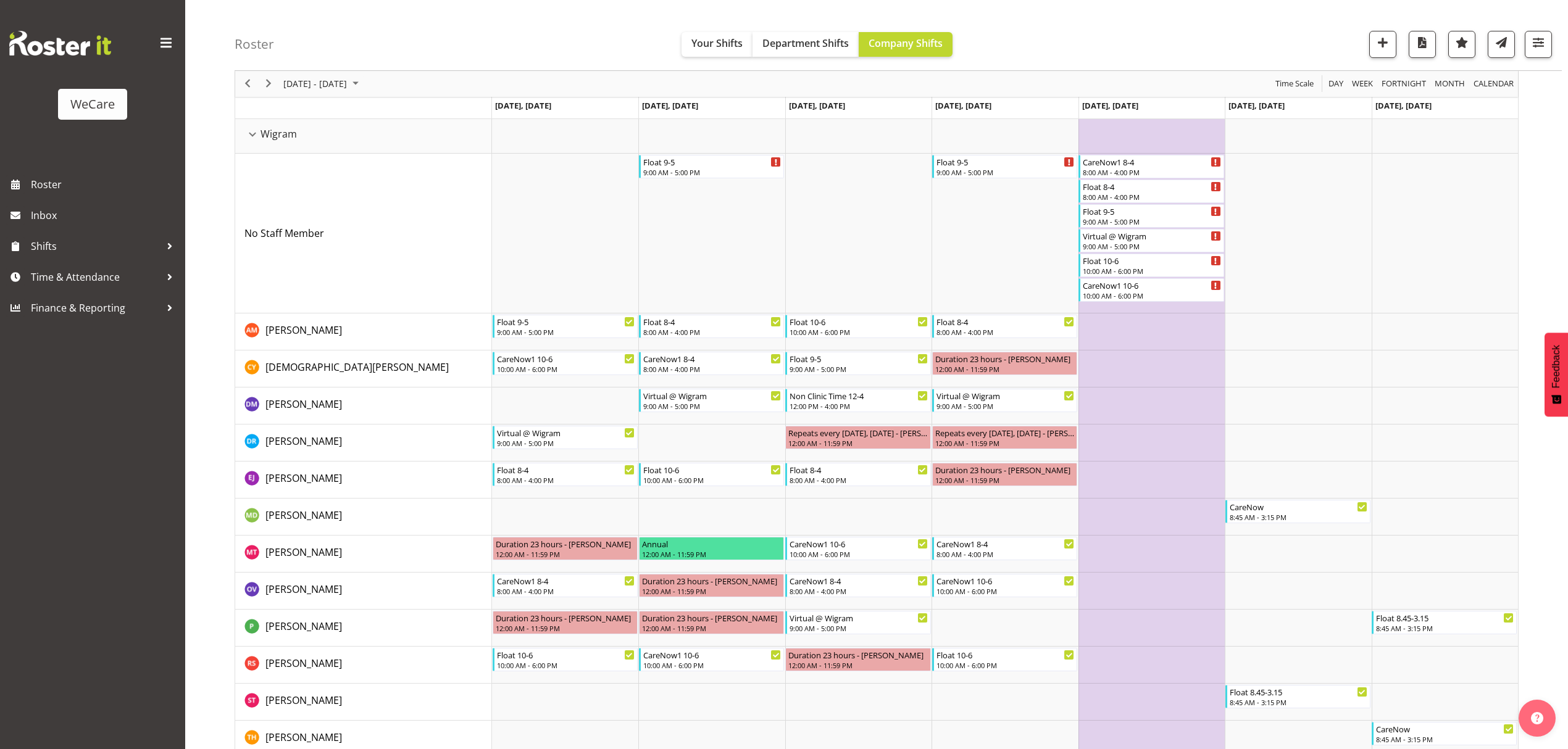
scroll to position [75, 0]
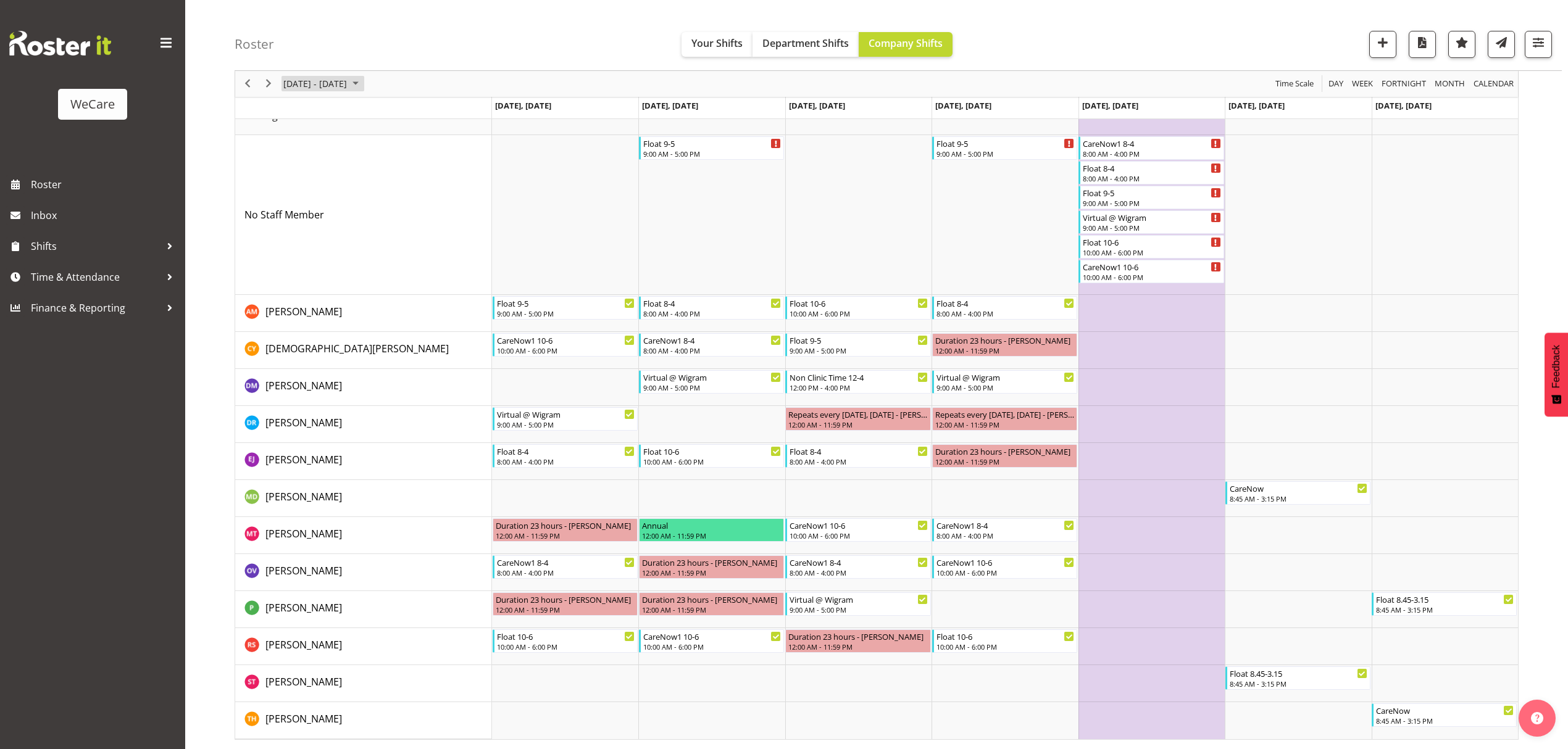
click at [348, 90] on span "[DATE] - [DATE]" at bounding box center [315, 84] width 66 height 16
click at [298, 221] on span "17" at bounding box center [296, 220] width 19 height 19
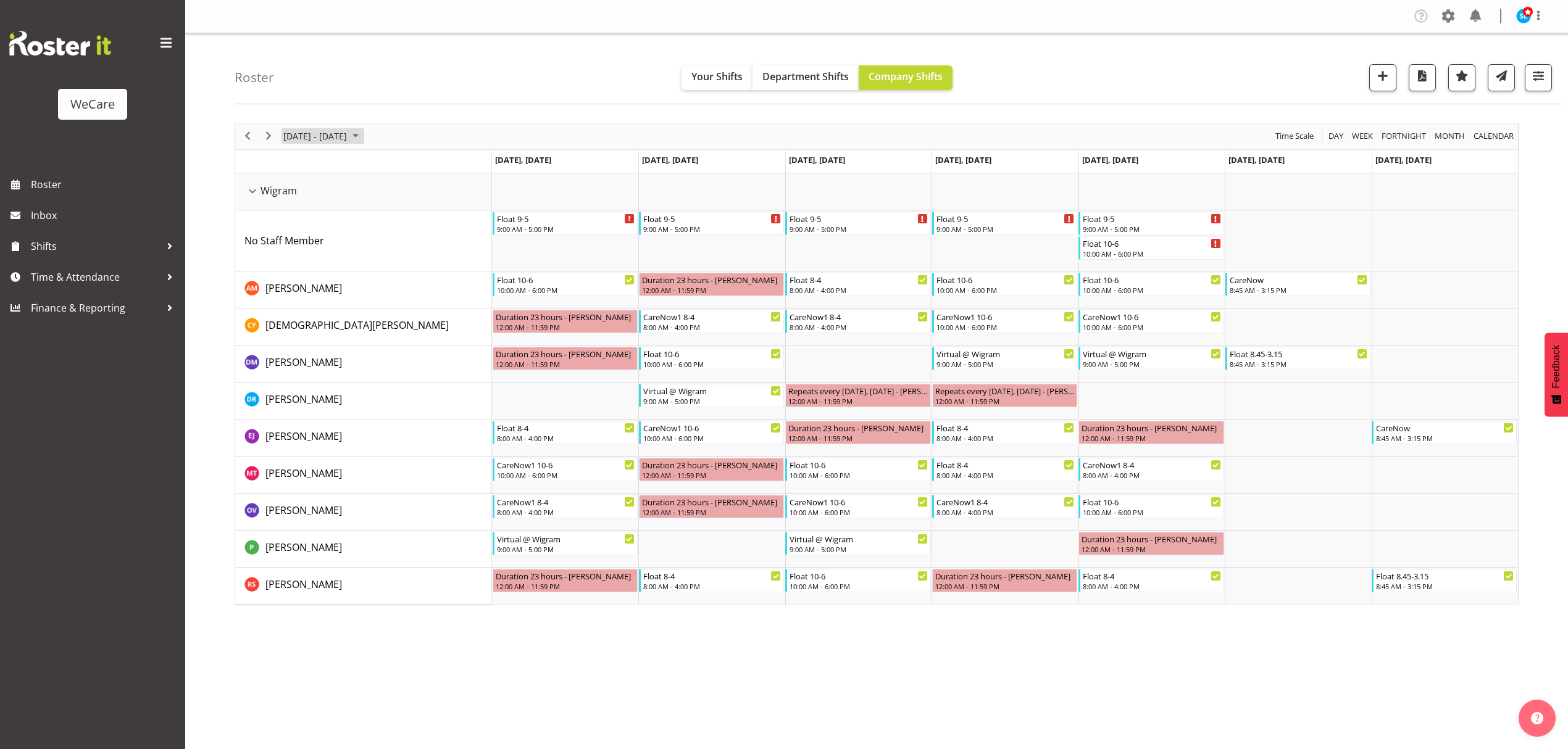
click at [363, 137] on span "November 2025" at bounding box center [356, 136] width 15 height 16
click at [293, 253] on span "10" at bounding box center [296, 251] width 19 height 19
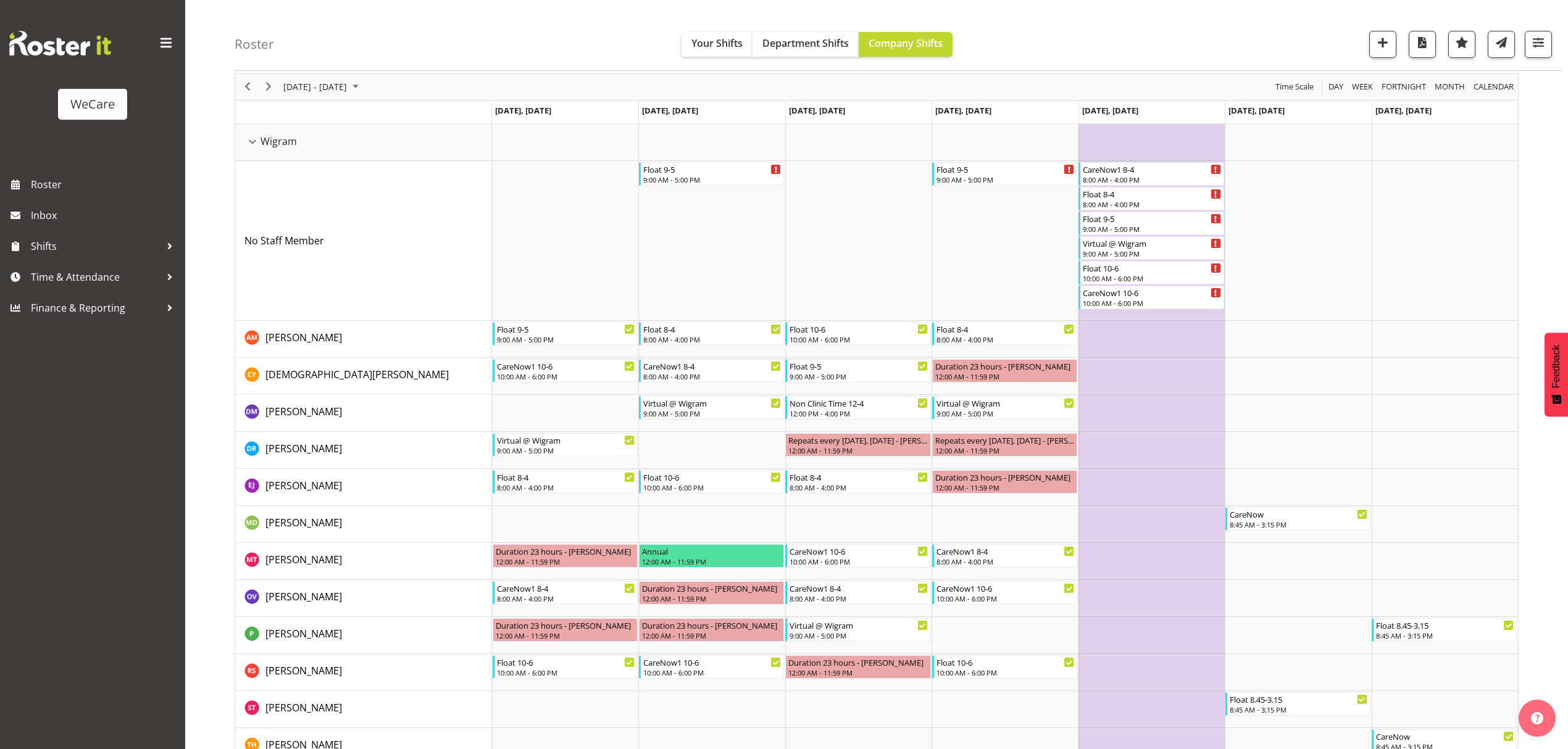
scroll to position [75, 0]
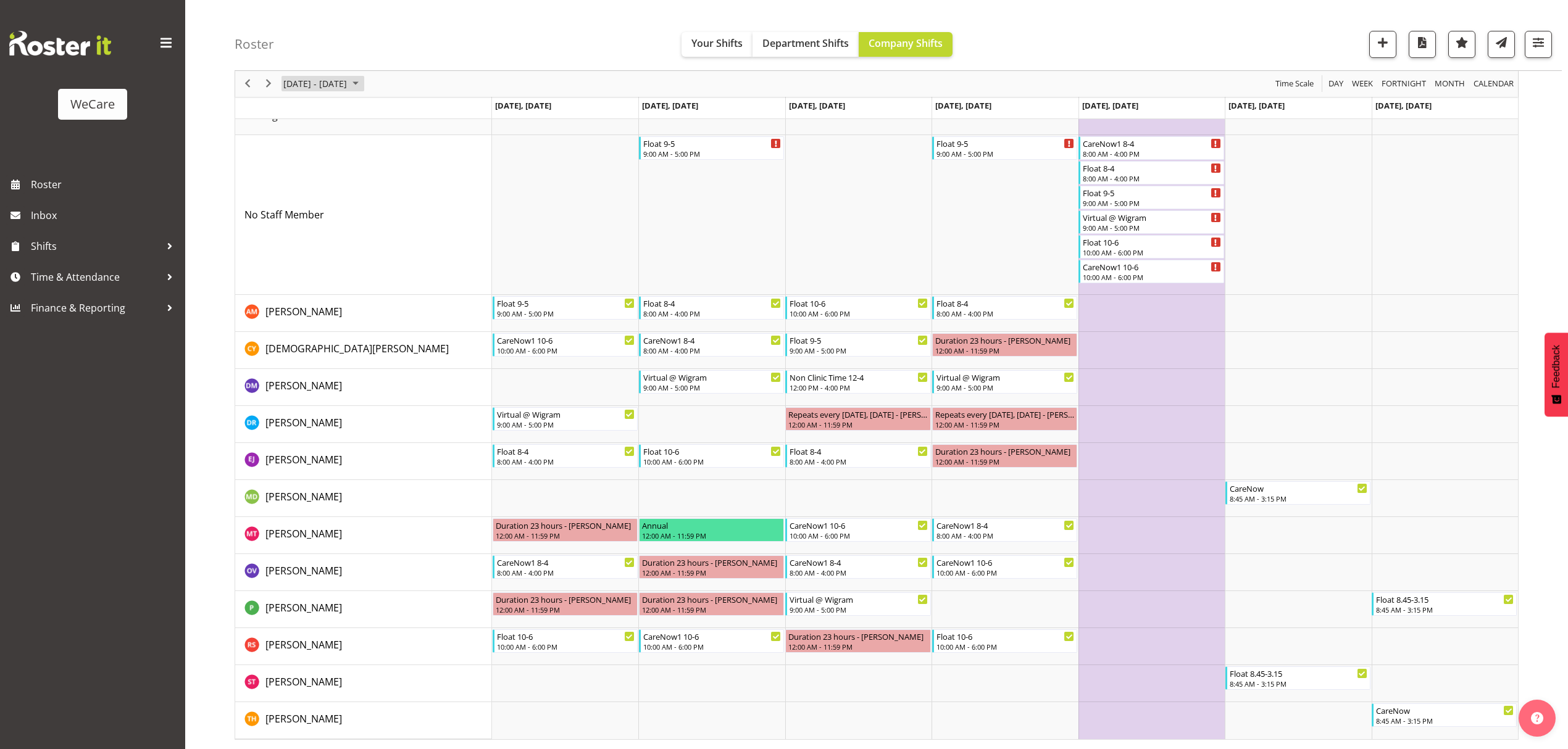
click at [348, 84] on span "[DATE] - [DATE]" at bounding box center [315, 84] width 66 height 16
click at [299, 180] on span "3" at bounding box center [296, 178] width 19 height 19
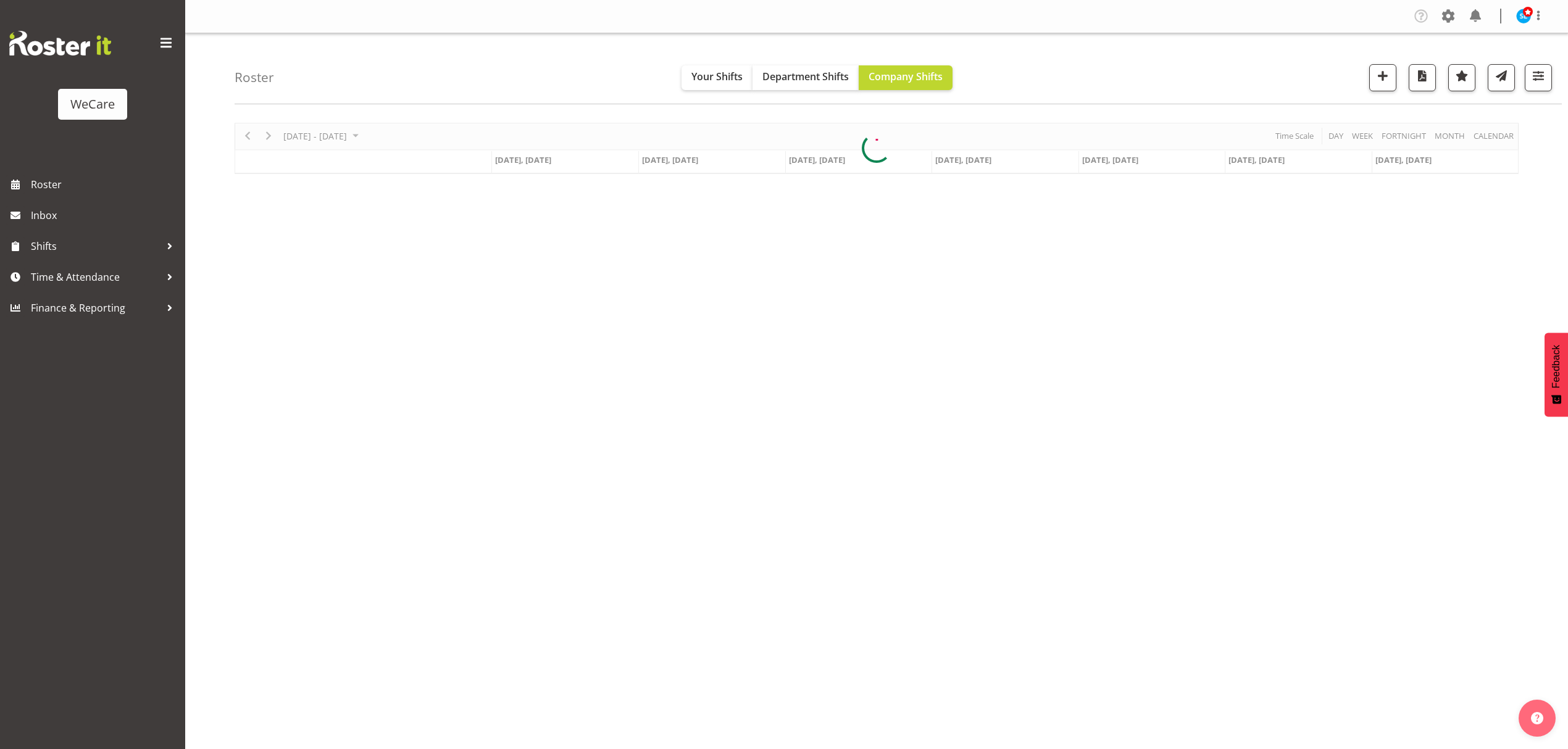
scroll to position [0, 0]
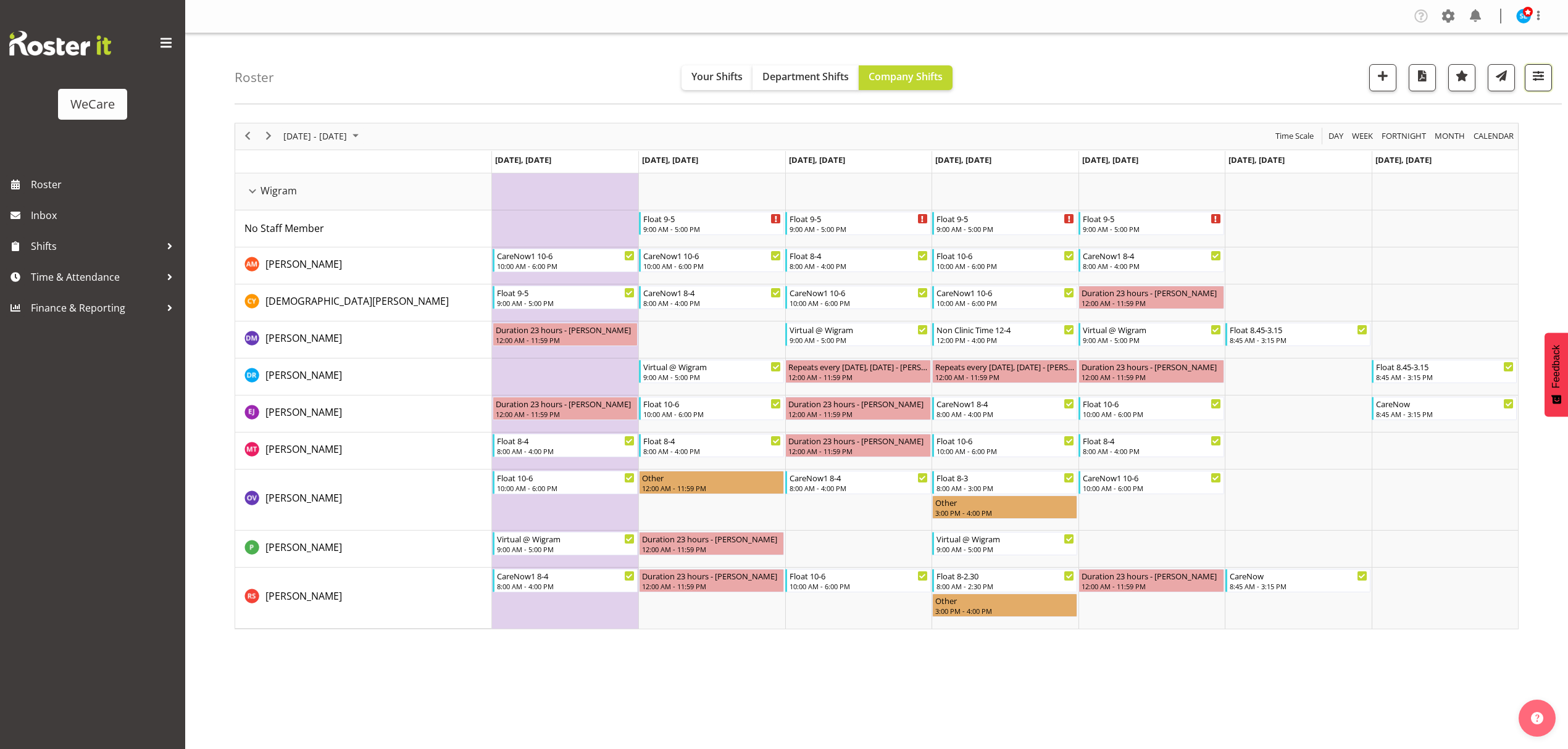
click at [1544, 80] on span "button" at bounding box center [1539, 75] width 16 height 16
click at [1310, 65] on div "Roster Your Shifts Department Shifts Company Shifts 1 Locations Clear Business …" at bounding box center [898, 69] width 1327 height 71
click at [1534, 83] on span "button" at bounding box center [1539, 75] width 16 height 16
click at [1512, 160] on button "3 Departments" at bounding box center [1464, 154] width 156 height 27
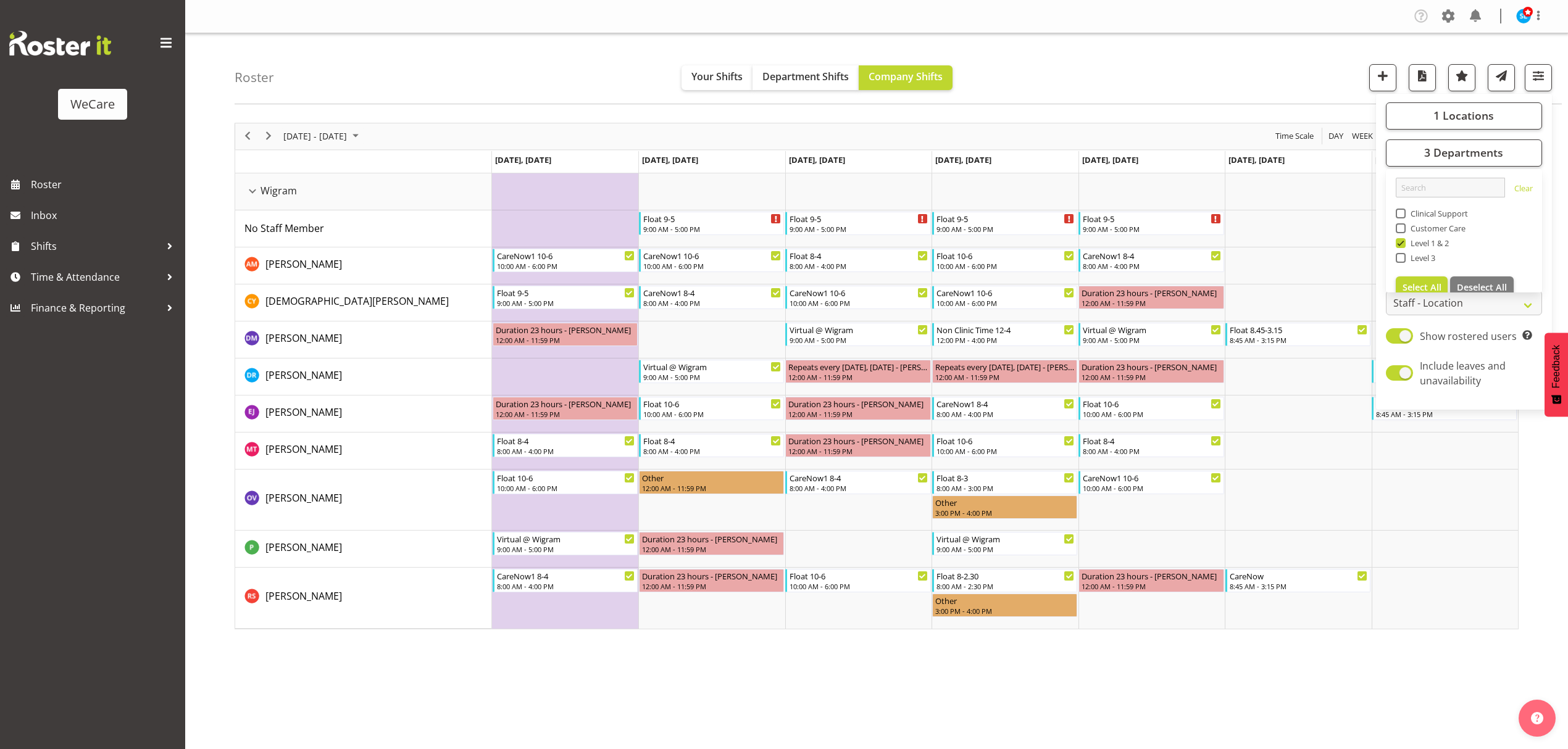
click at [1227, 53] on div "Roster Your Shifts Department Shifts Company Shifts 1 Locations Clear Business …" at bounding box center [898, 69] width 1327 height 71
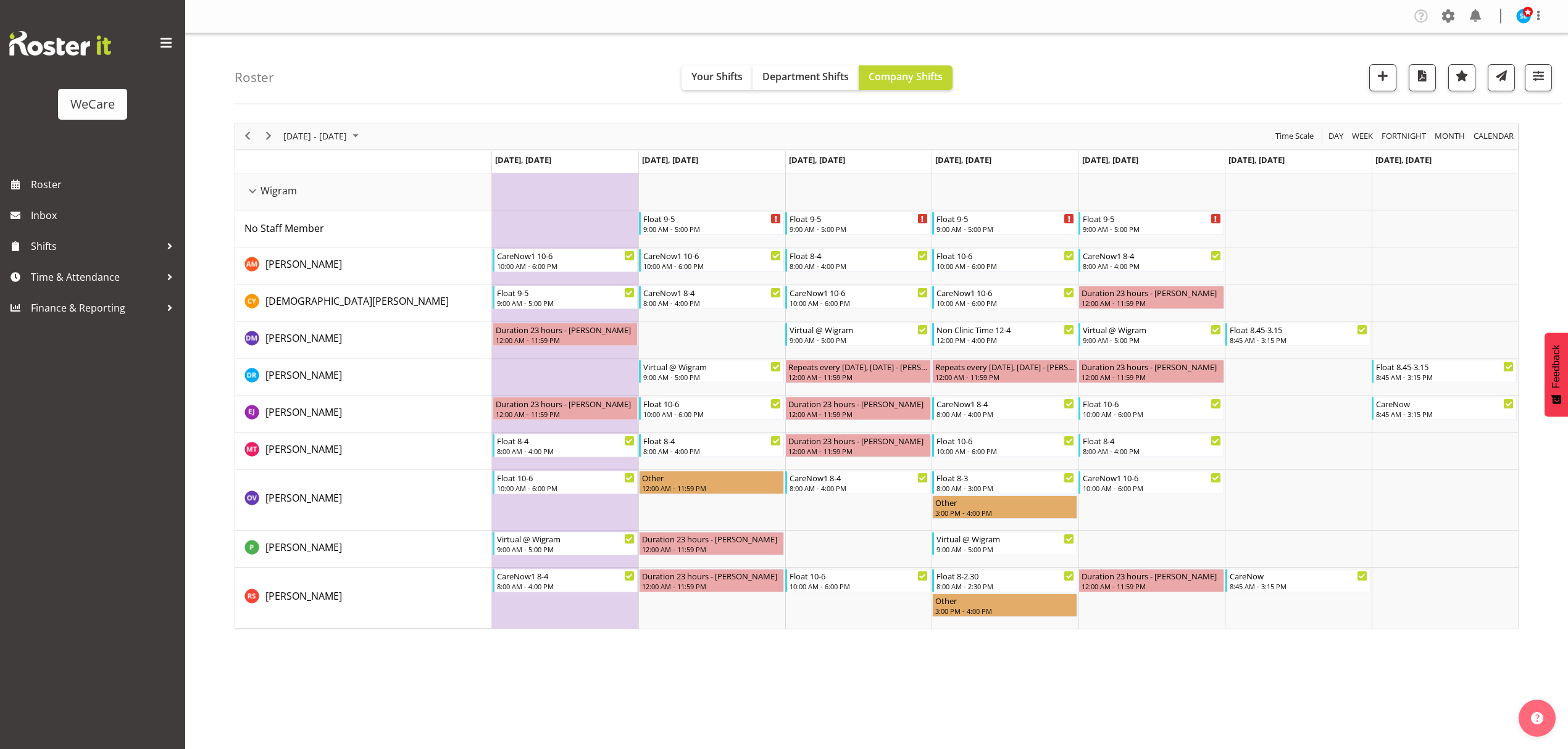
click at [366, 146] on div "[DATE] - [DATE]" at bounding box center [322, 136] width 87 height 26
click at [295, 294] on span "24" at bounding box center [296, 293] width 19 height 19
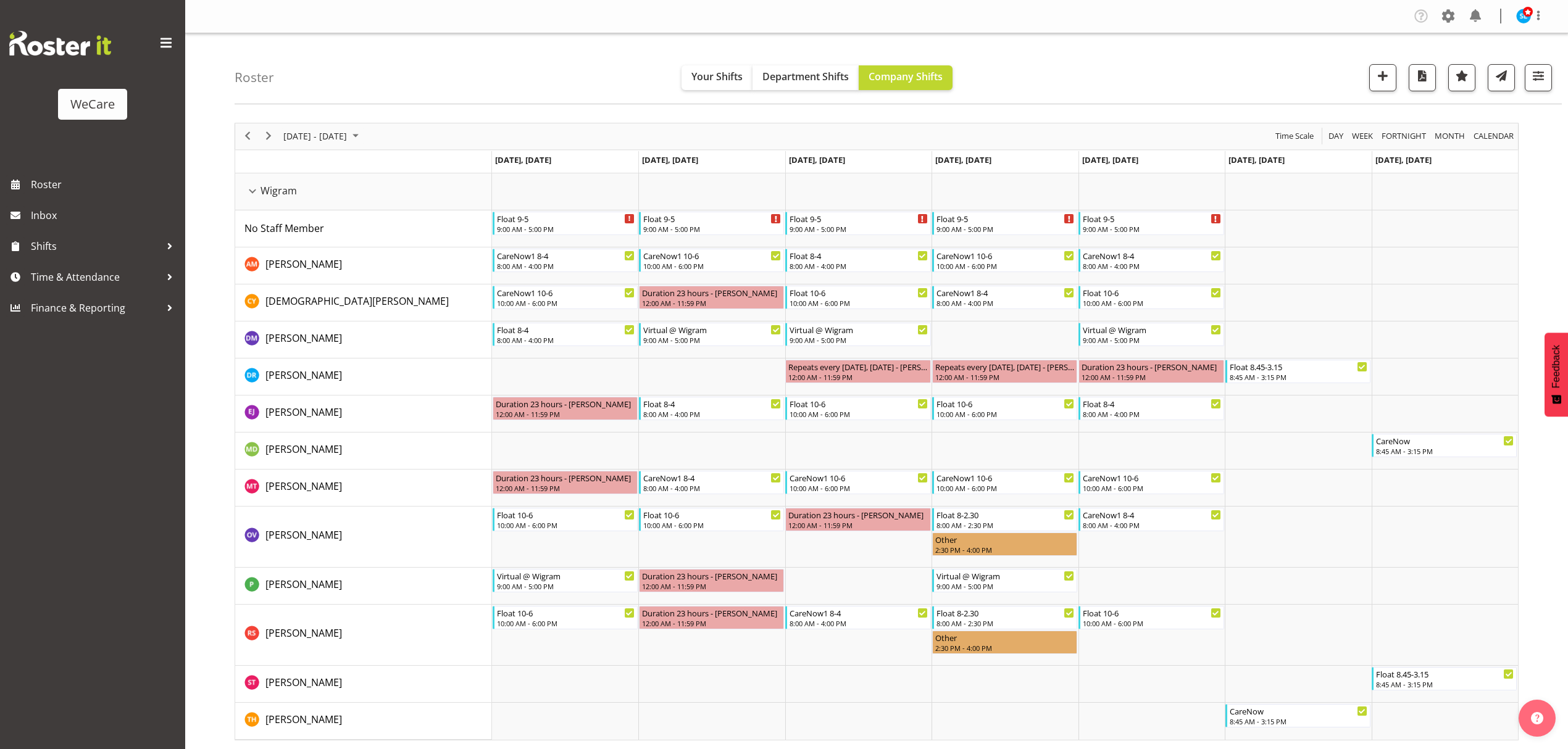
scroll to position [1, 0]
click at [348, 141] on span "[DATE] - [DATE]" at bounding box center [315, 135] width 66 height 16
click at [293, 228] on span "3" at bounding box center [296, 230] width 19 height 19
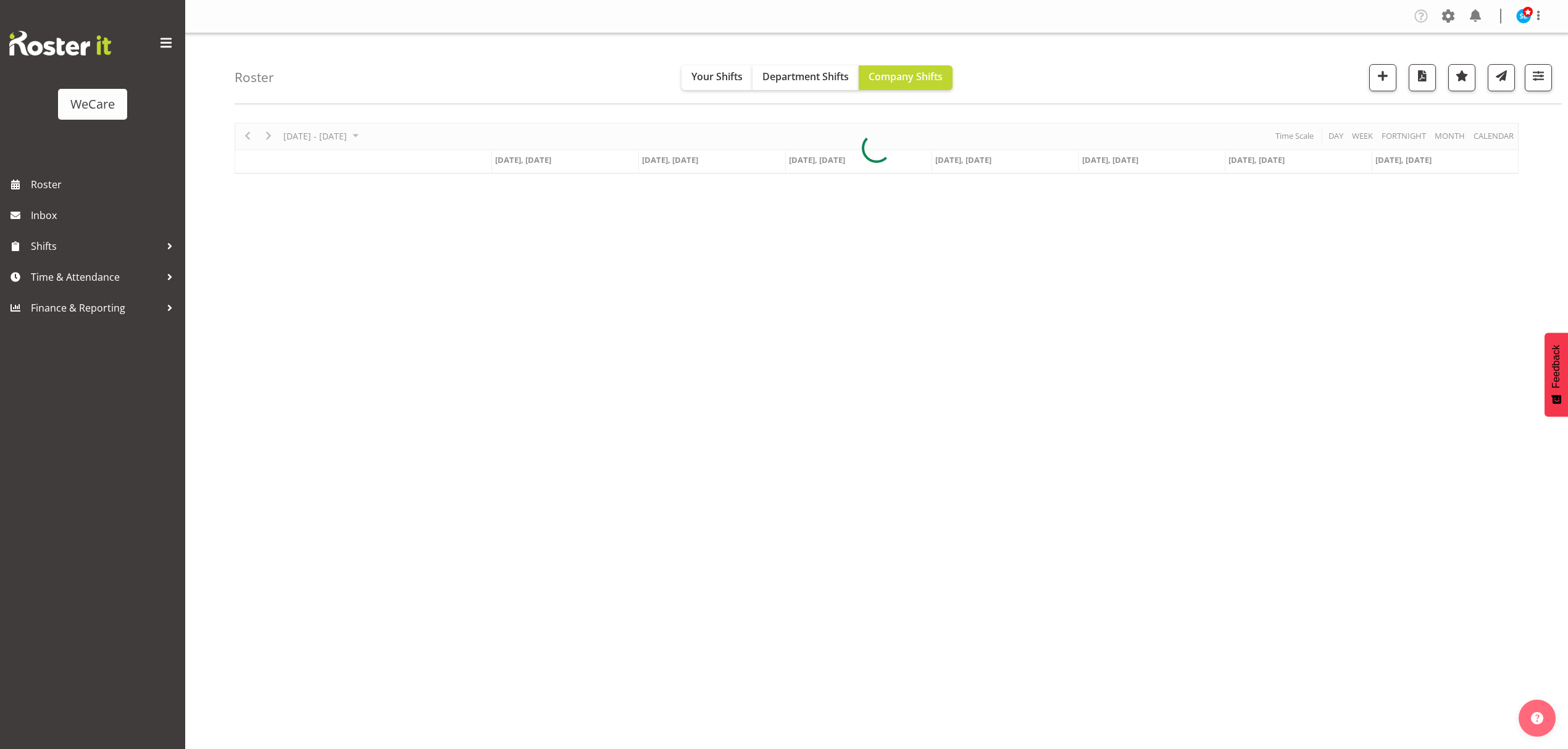
scroll to position [0, 0]
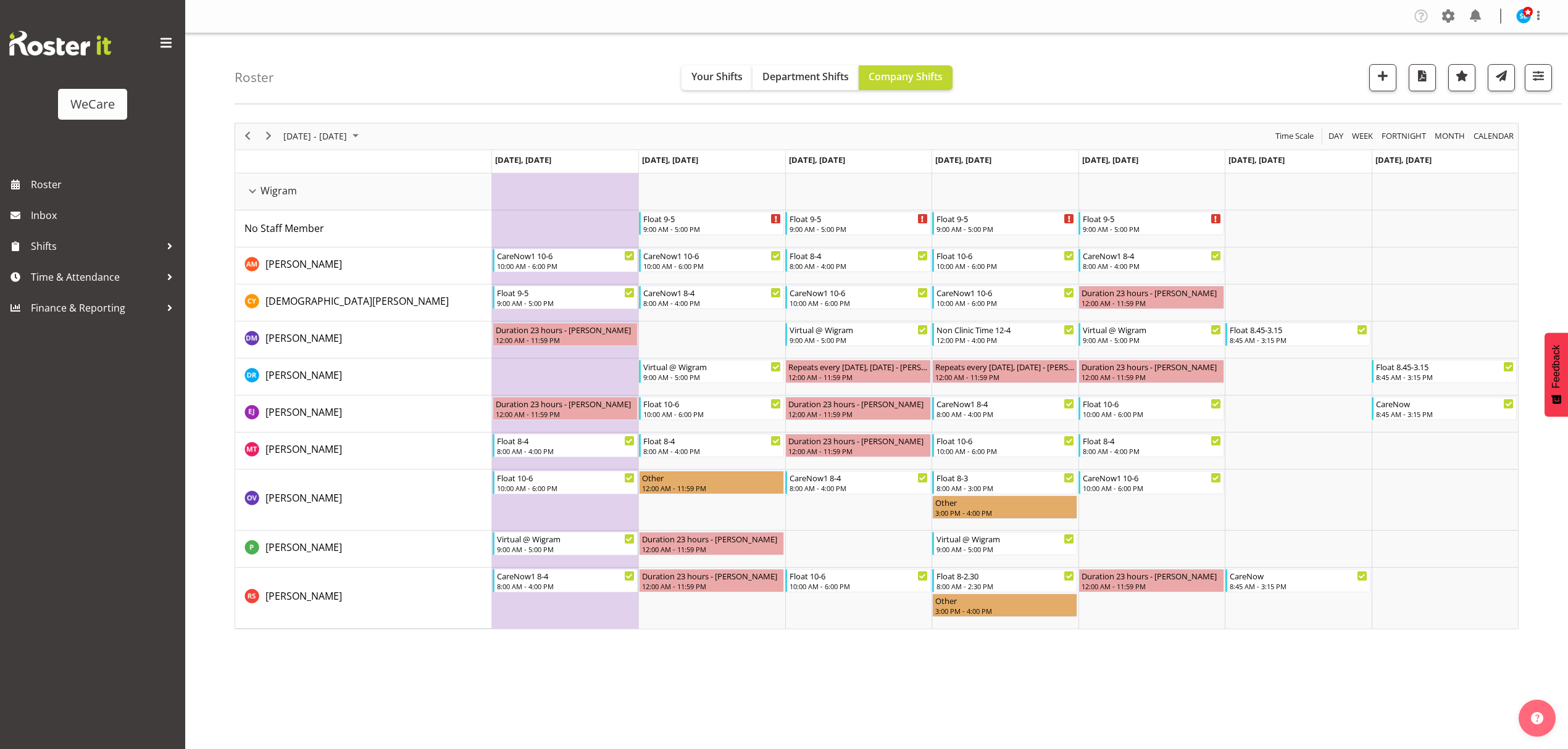
click at [295, 714] on div "Company Settings Roles & Skills Tasks Jobs Employees Locations & Departments Ac…" at bounding box center [876, 374] width 1383 height 749
click at [1051, 731] on div "Company Settings Roles & Skills Tasks Jobs Employees Locations & Departments Ac…" at bounding box center [876, 374] width 1383 height 749
